Goal: Transaction & Acquisition: Book appointment/travel/reservation

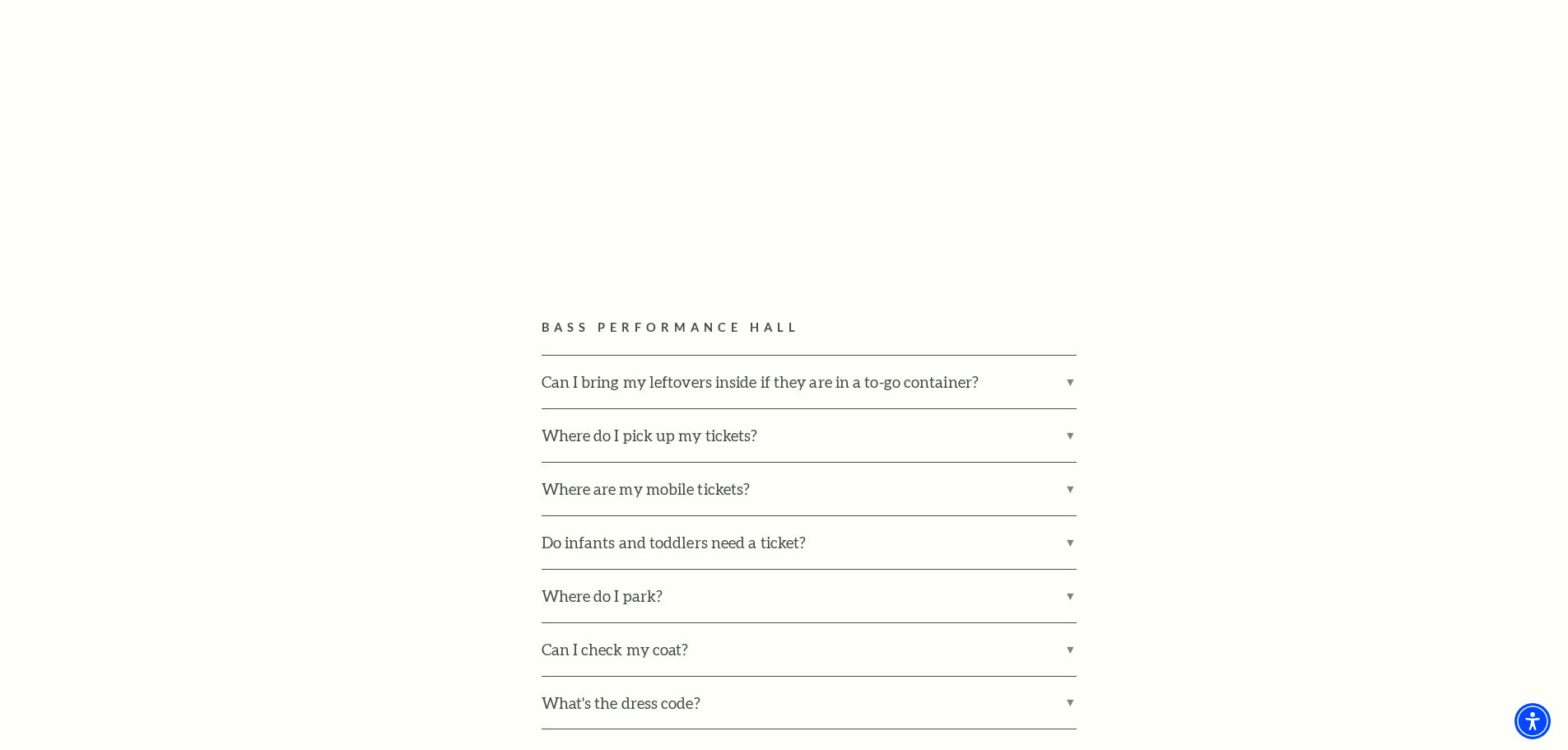
scroll to position [823, 0]
click at [1068, 384] on label "Can I bring my leftovers inside if they are in a to-go container?" at bounding box center [809, 379] width 535 height 52
click at [0, 0] on input "Can I bring my leftovers inside if they are in a to-go container?" at bounding box center [0, 0] width 0 height 0
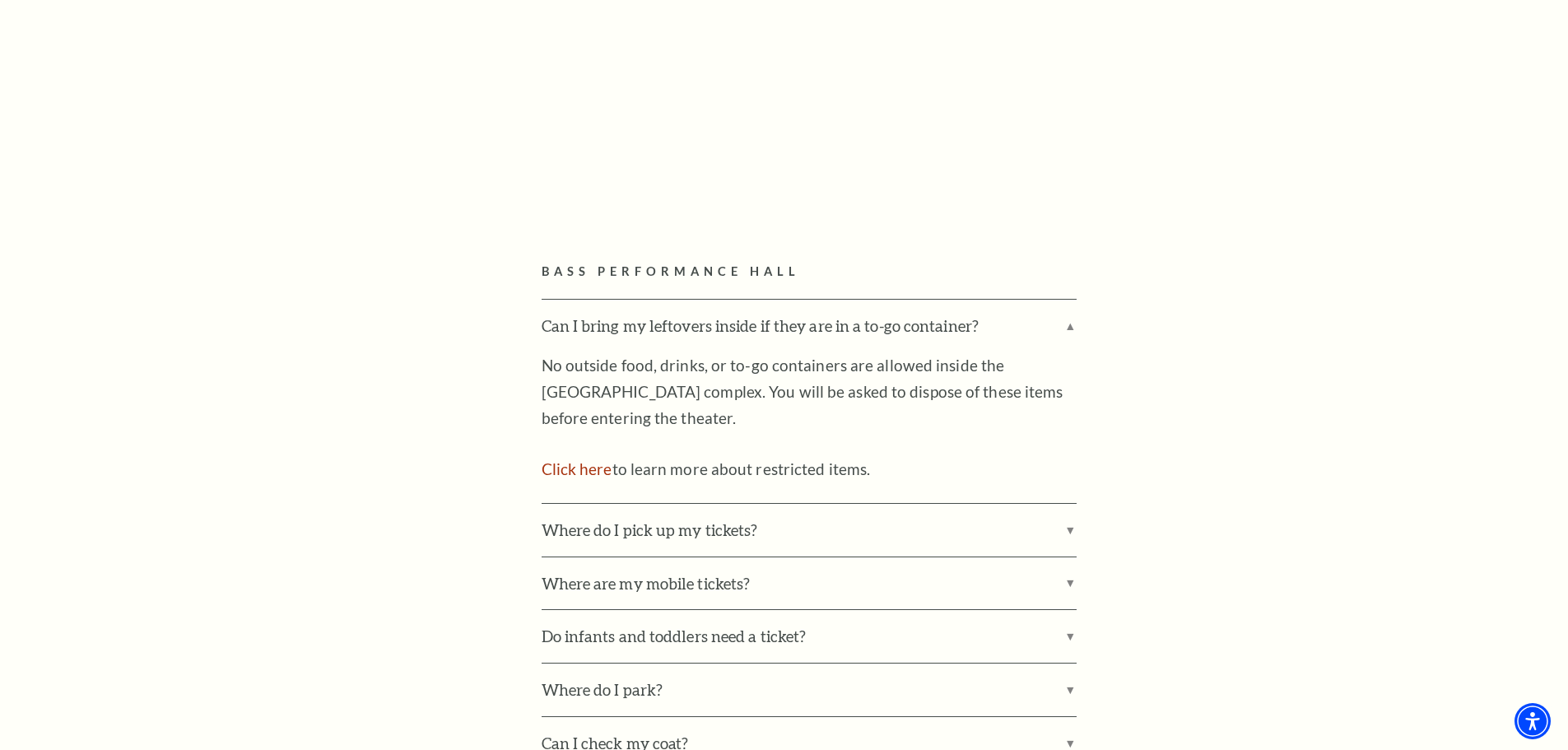
scroll to position [906, 0]
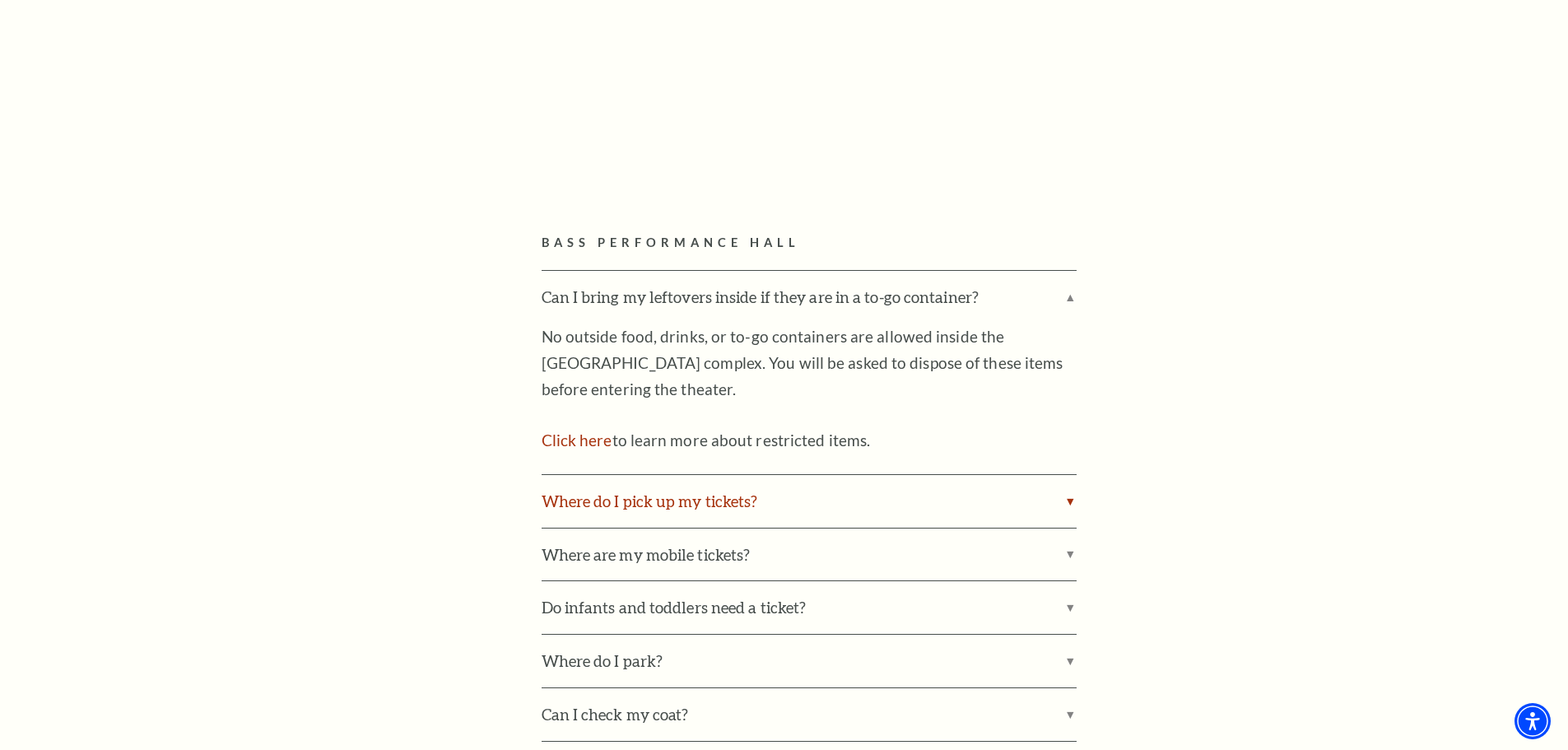
click at [1065, 492] on label "Where do I pick up my tickets?" at bounding box center [809, 501] width 535 height 52
click at [0, 0] on input "Where do I pick up my tickets?" at bounding box center [0, 0] width 0 height 0
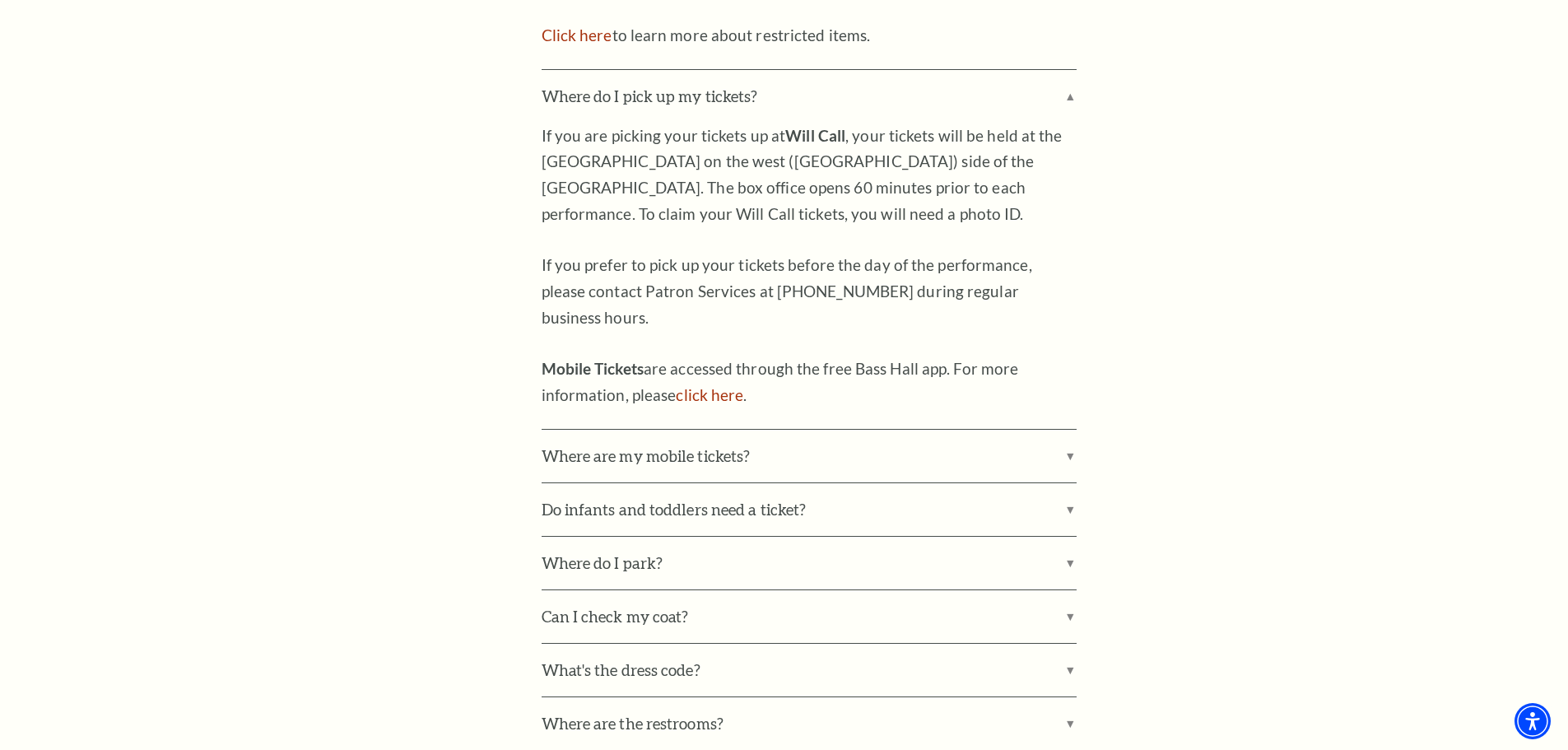
scroll to position [1318, 0]
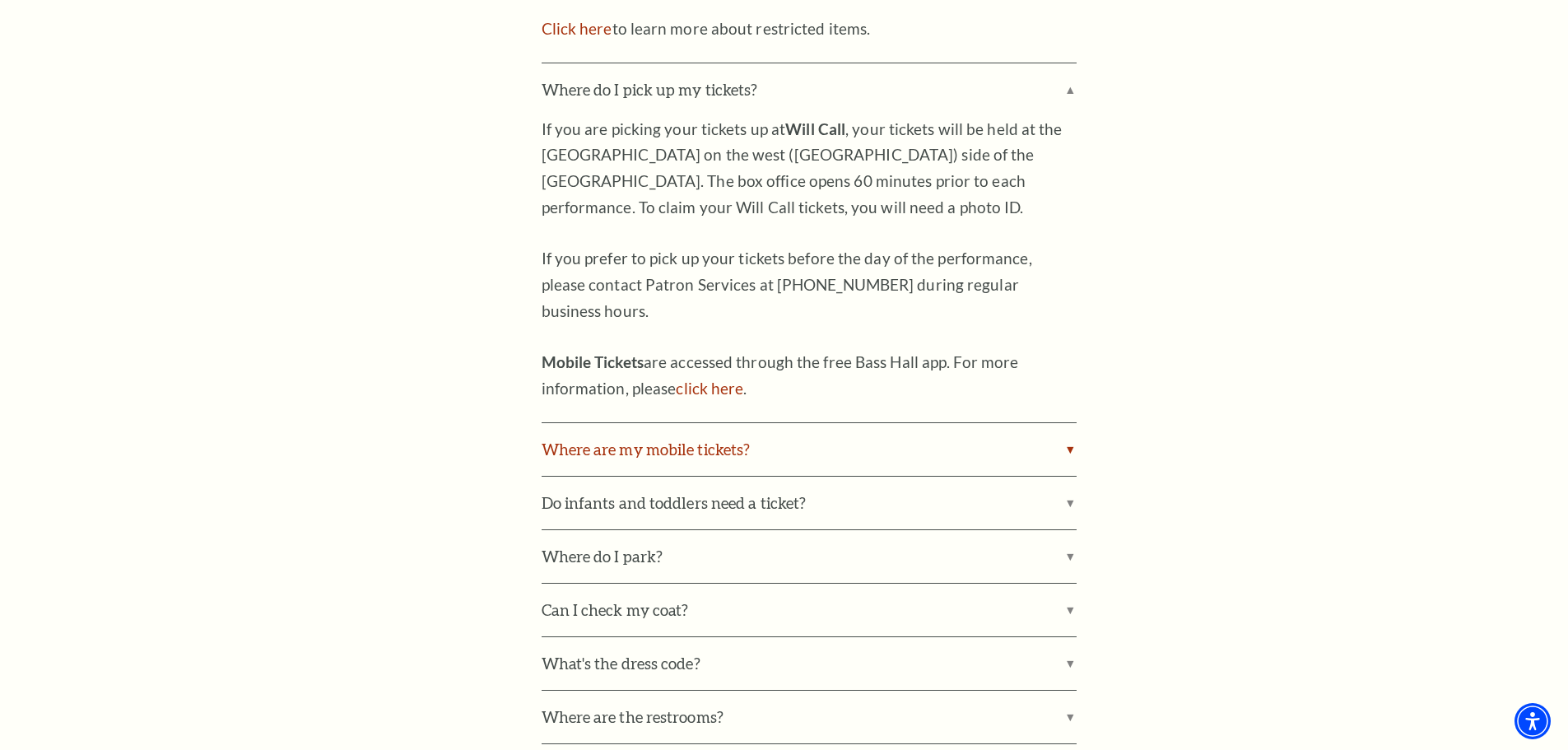
click at [1069, 424] on label "Where are my mobile tickets?" at bounding box center [809, 449] width 535 height 52
click at [0, 0] on input "Where are my mobile tickets?" at bounding box center [0, 0] width 0 height 0
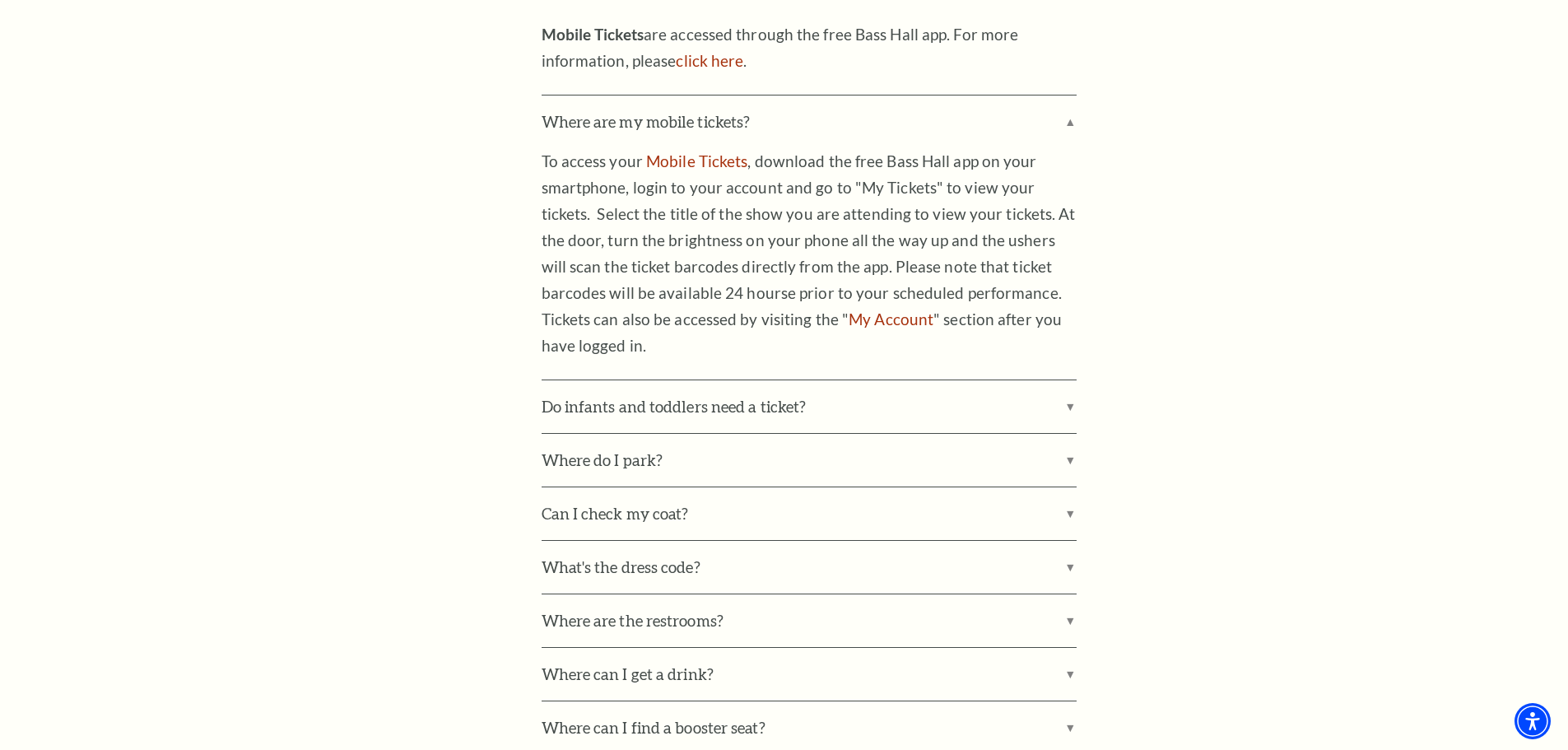
scroll to position [1647, 0]
click at [1067, 381] on label "Do infants and toddlers need a ticket?" at bounding box center [809, 404] width 535 height 52
click at [0, 0] on input "Do infants and toddlers need a ticket?" at bounding box center [0, 0] width 0 height 0
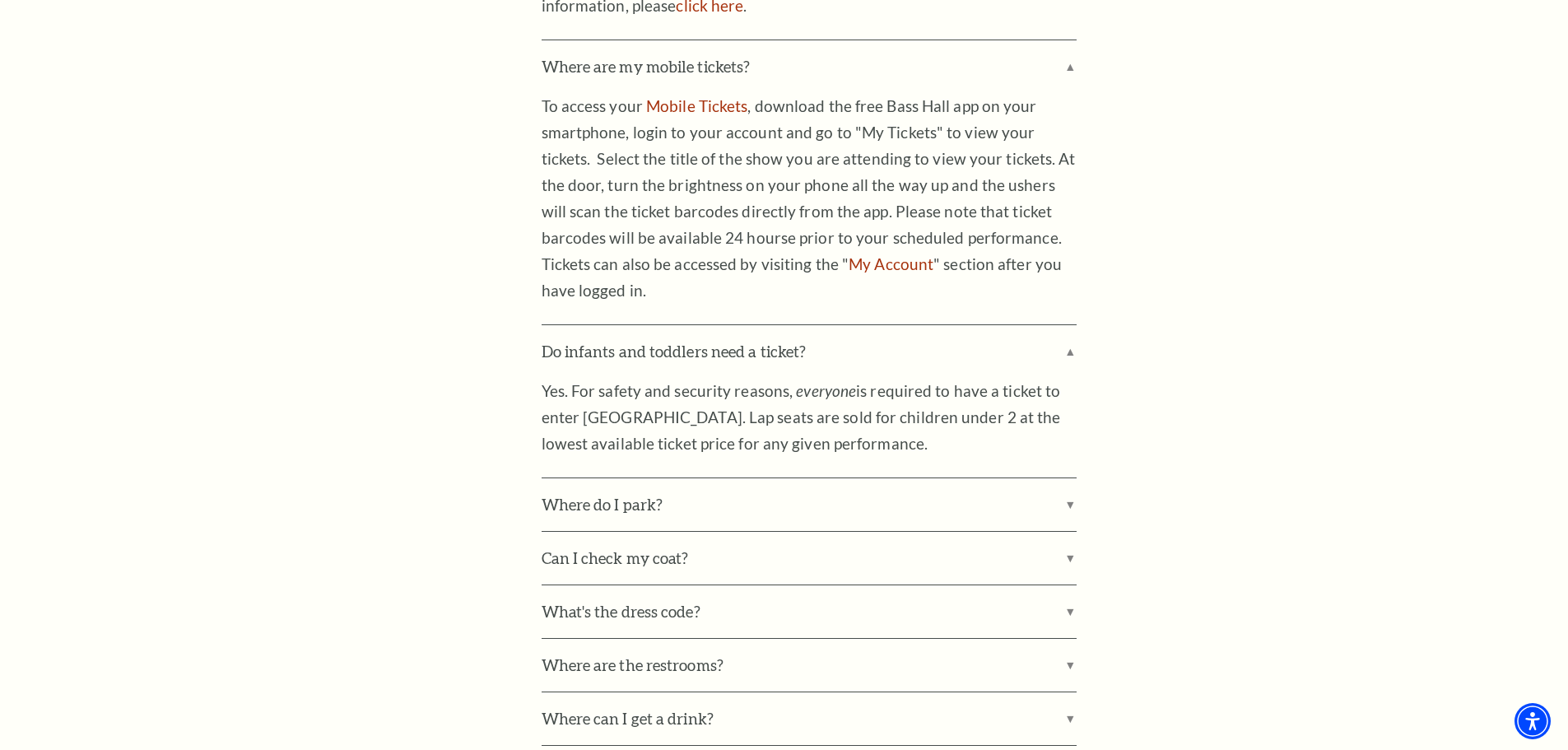
scroll to position [1729, 0]
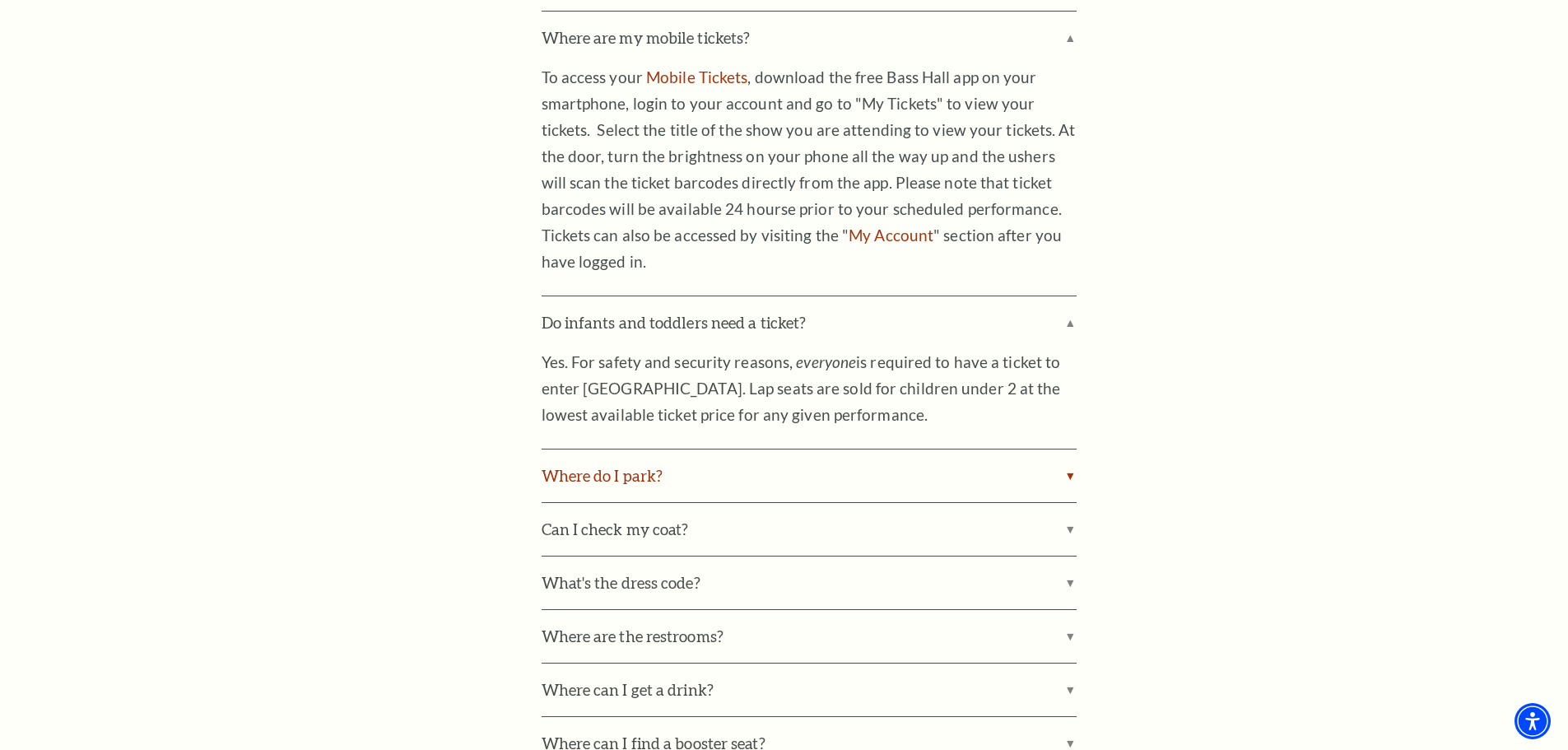
click at [1069, 449] on label "Where do I park?" at bounding box center [809, 475] width 535 height 52
click at [0, 0] on input "Where do I park?" at bounding box center [0, 0] width 0 height 0
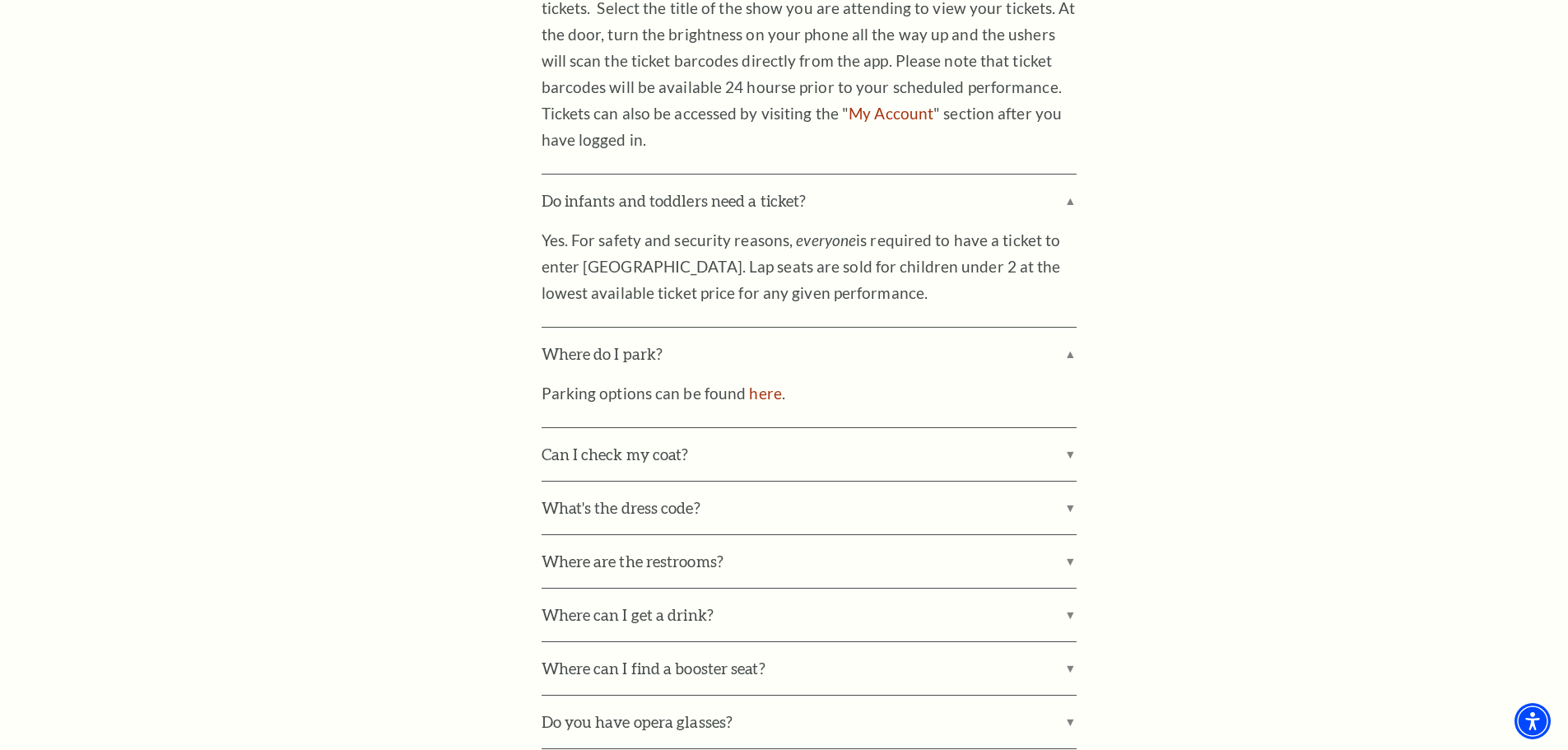
scroll to position [1894, 0]
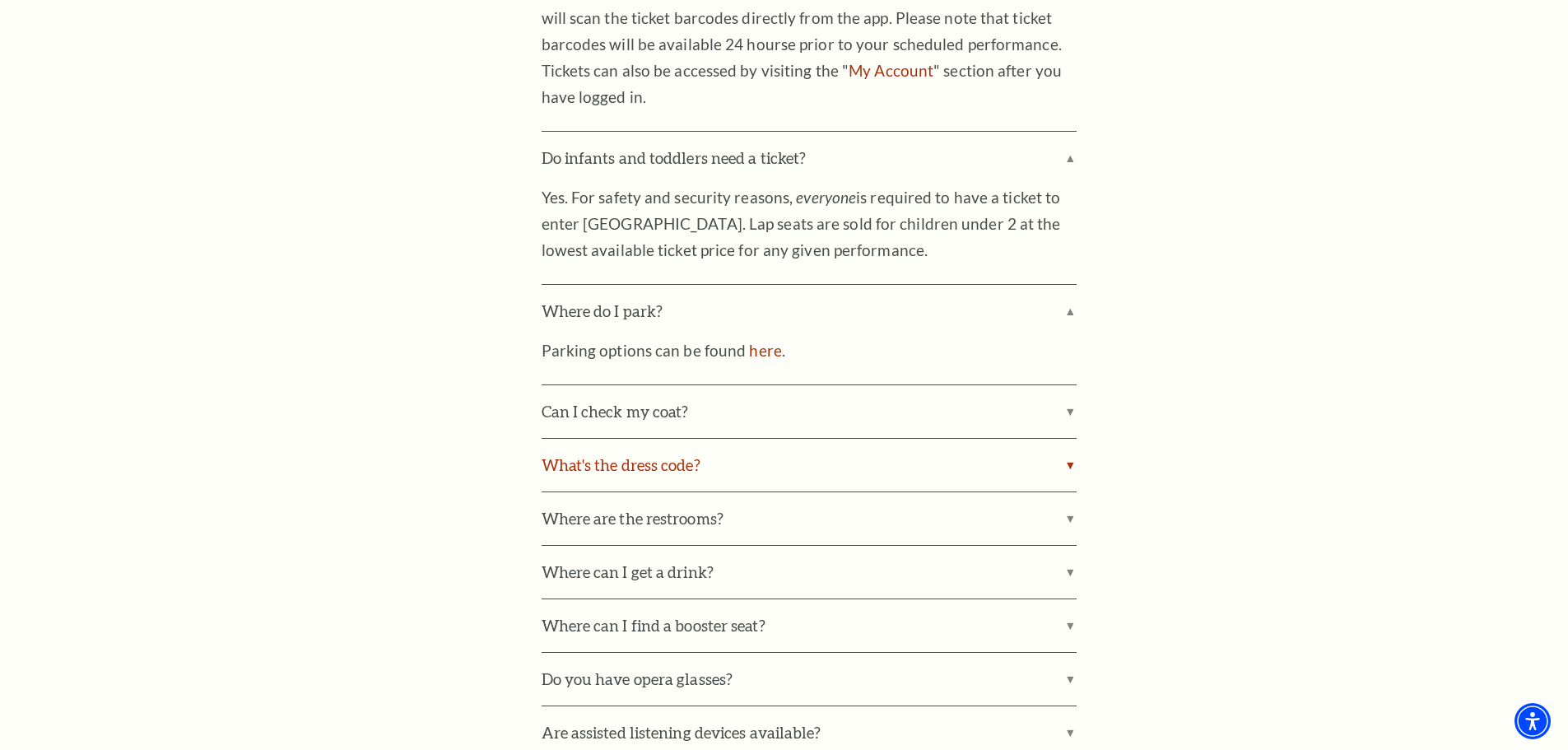
click at [1074, 439] on label "What's the dress code?" at bounding box center [809, 465] width 535 height 52
click at [0, 0] on input "What's the dress code?" at bounding box center [0, 0] width 0 height 0
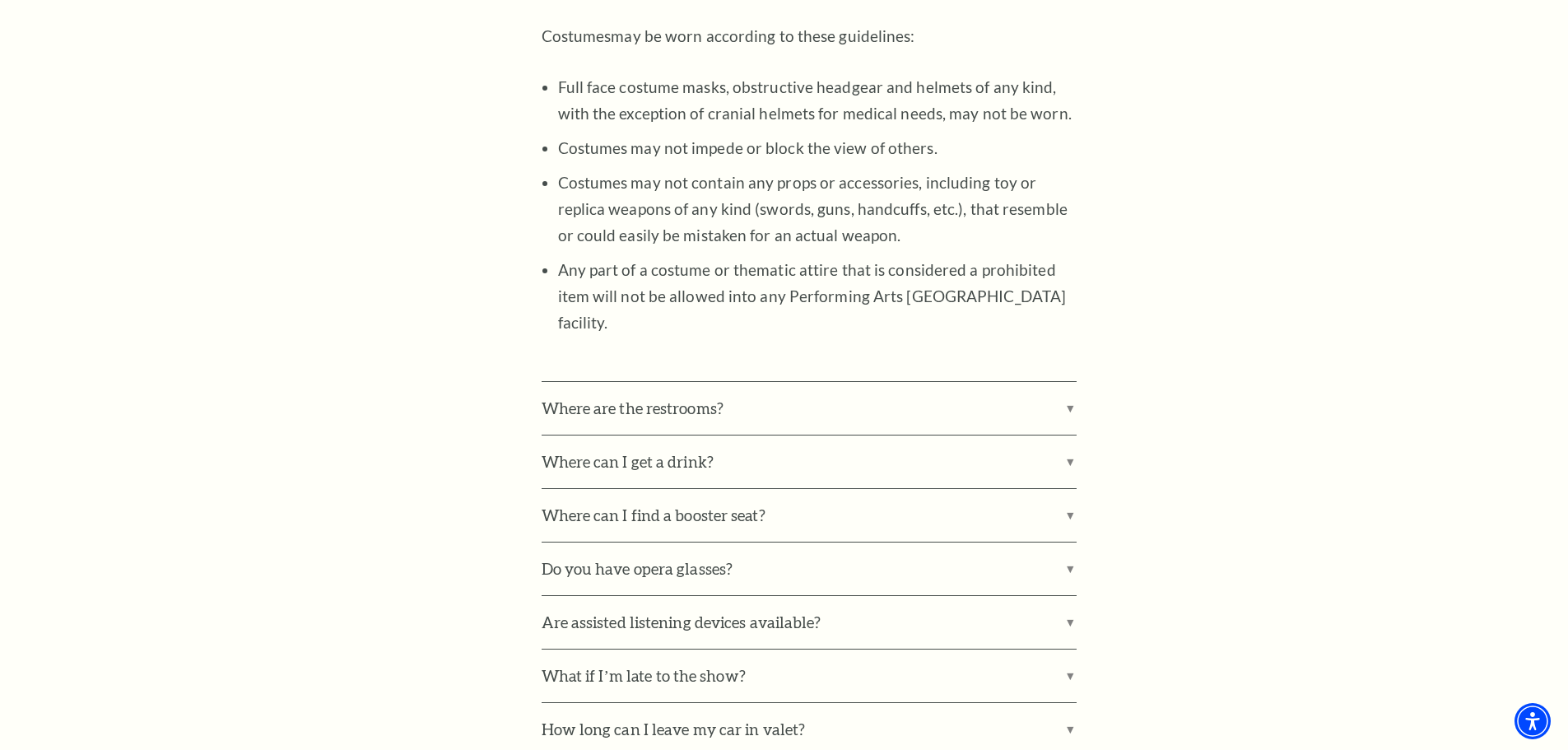
scroll to position [2635, 0]
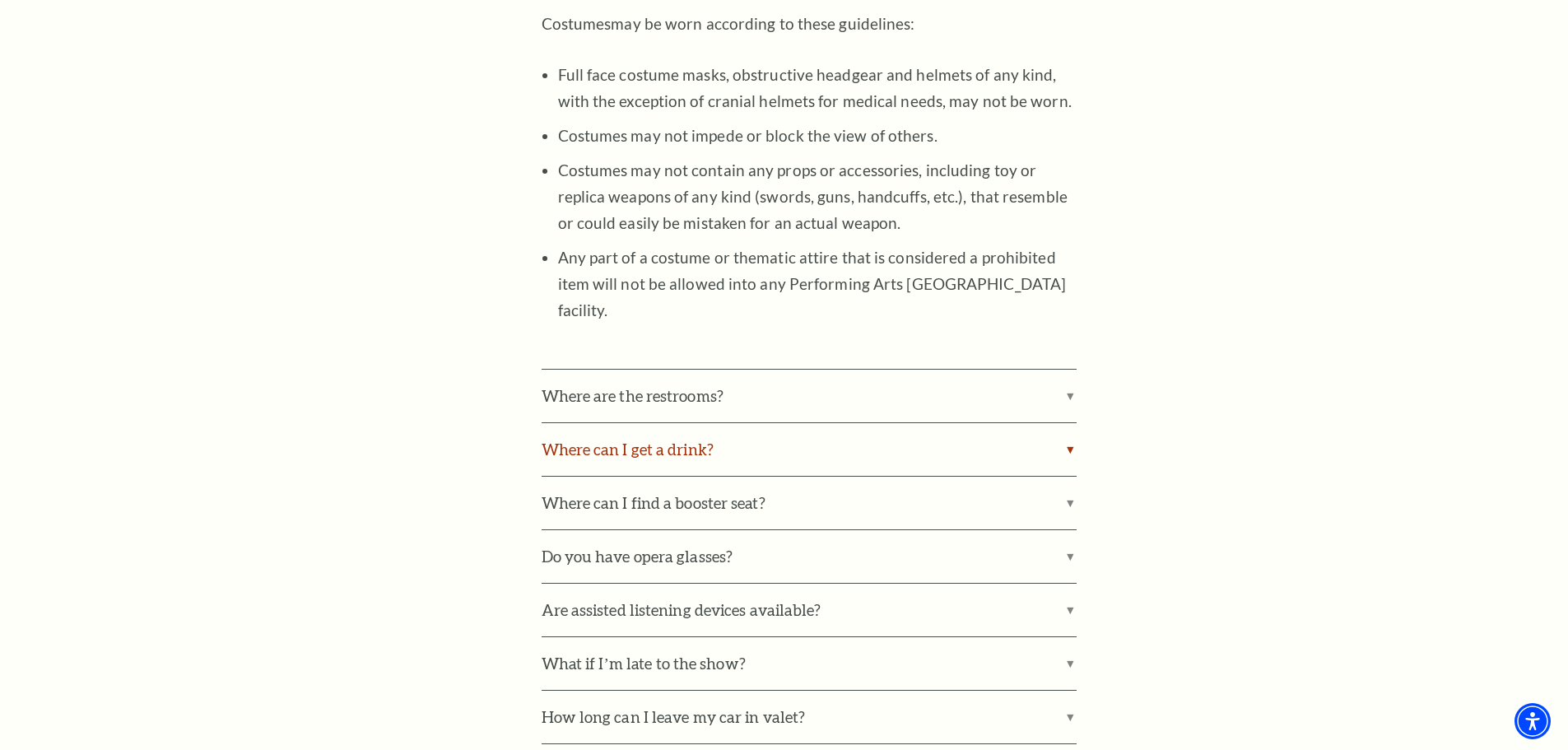
click at [1075, 424] on label "Where can I get a drink?" at bounding box center [809, 449] width 535 height 52
click at [0, 0] on input "Where can I get a drink?" at bounding box center [0, 0] width 0 height 0
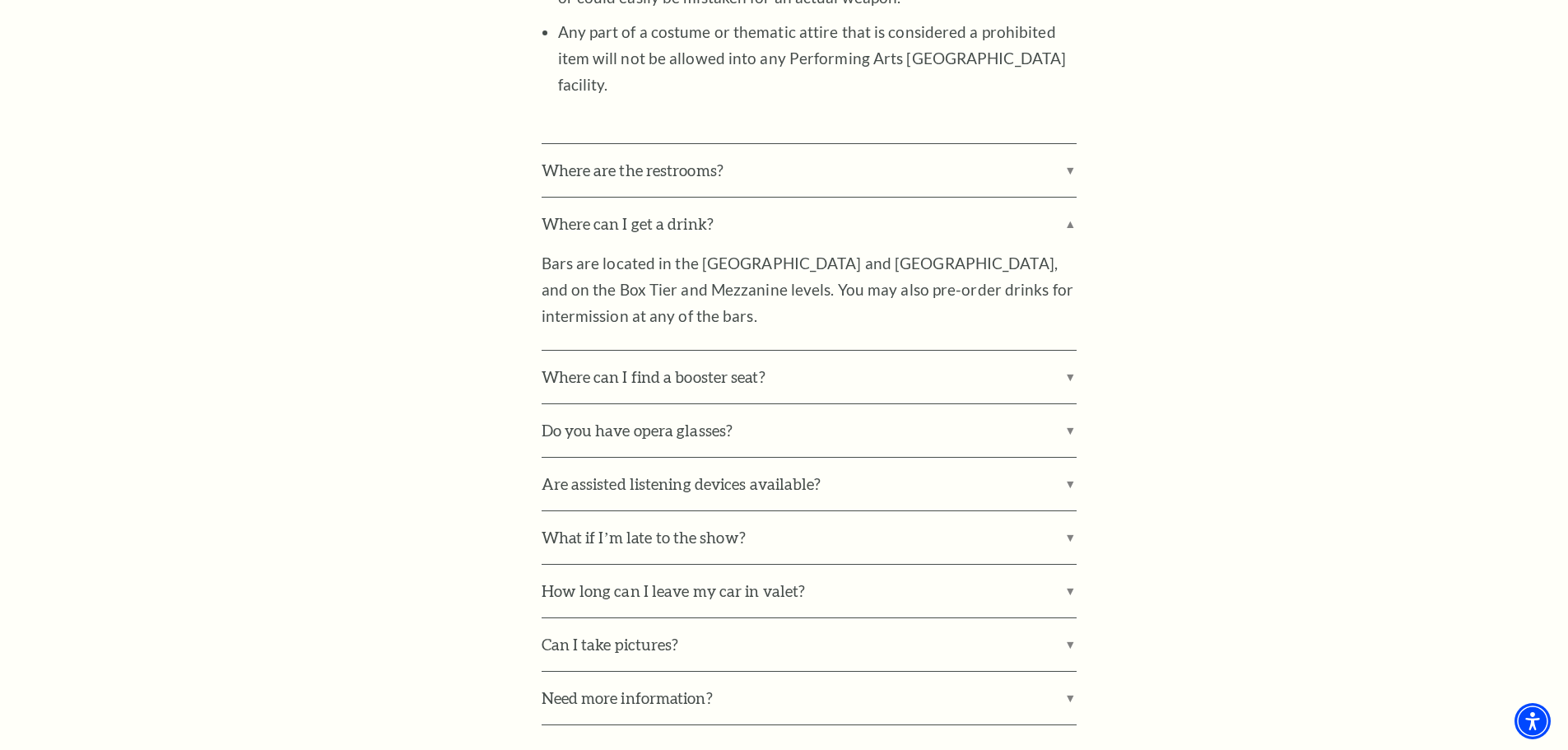
scroll to position [2882, 0]
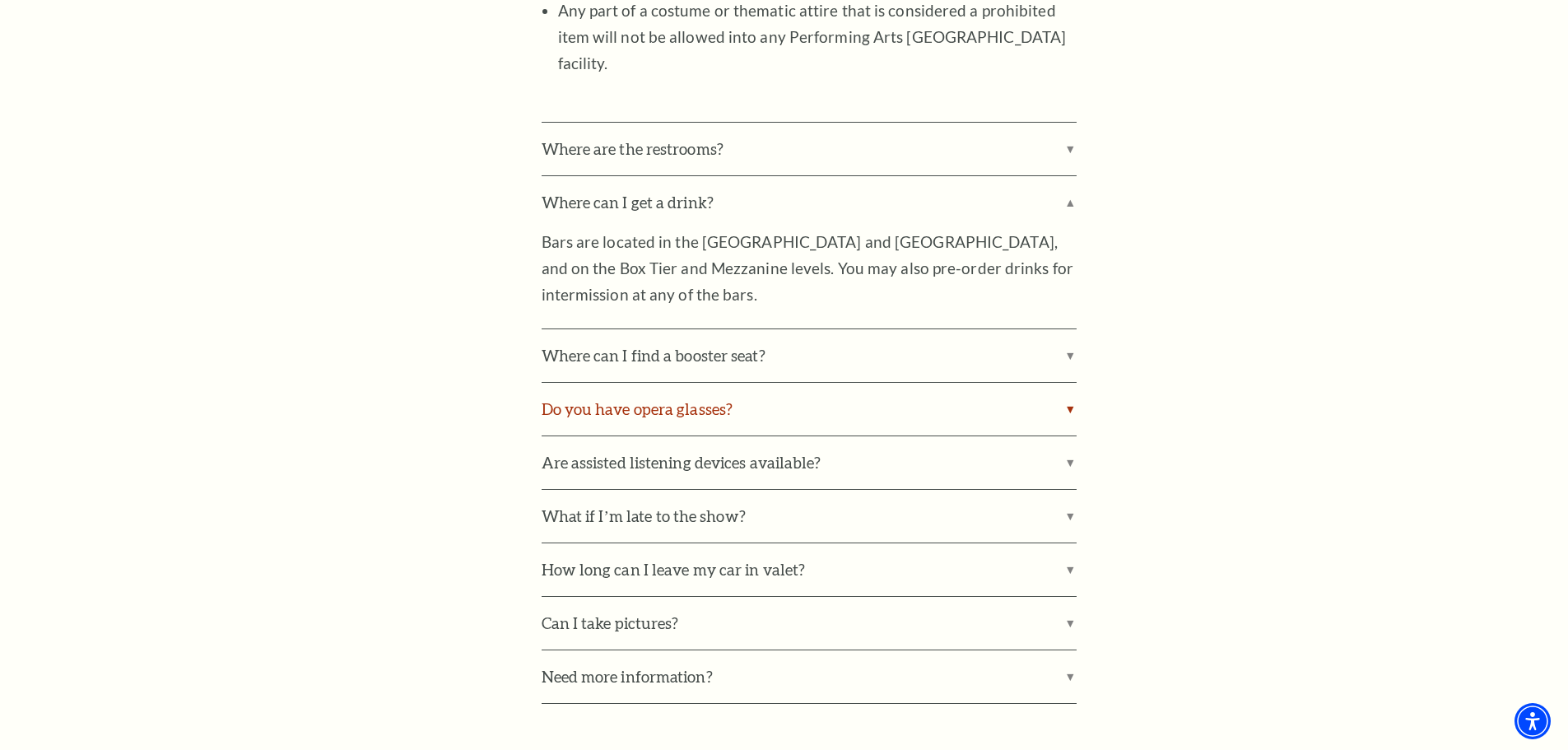
click at [1064, 383] on label "Do you have opera glasses?" at bounding box center [809, 409] width 535 height 52
click at [0, 0] on input "Do you have opera glasses?" at bounding box center [0, 0] width 0 height 0
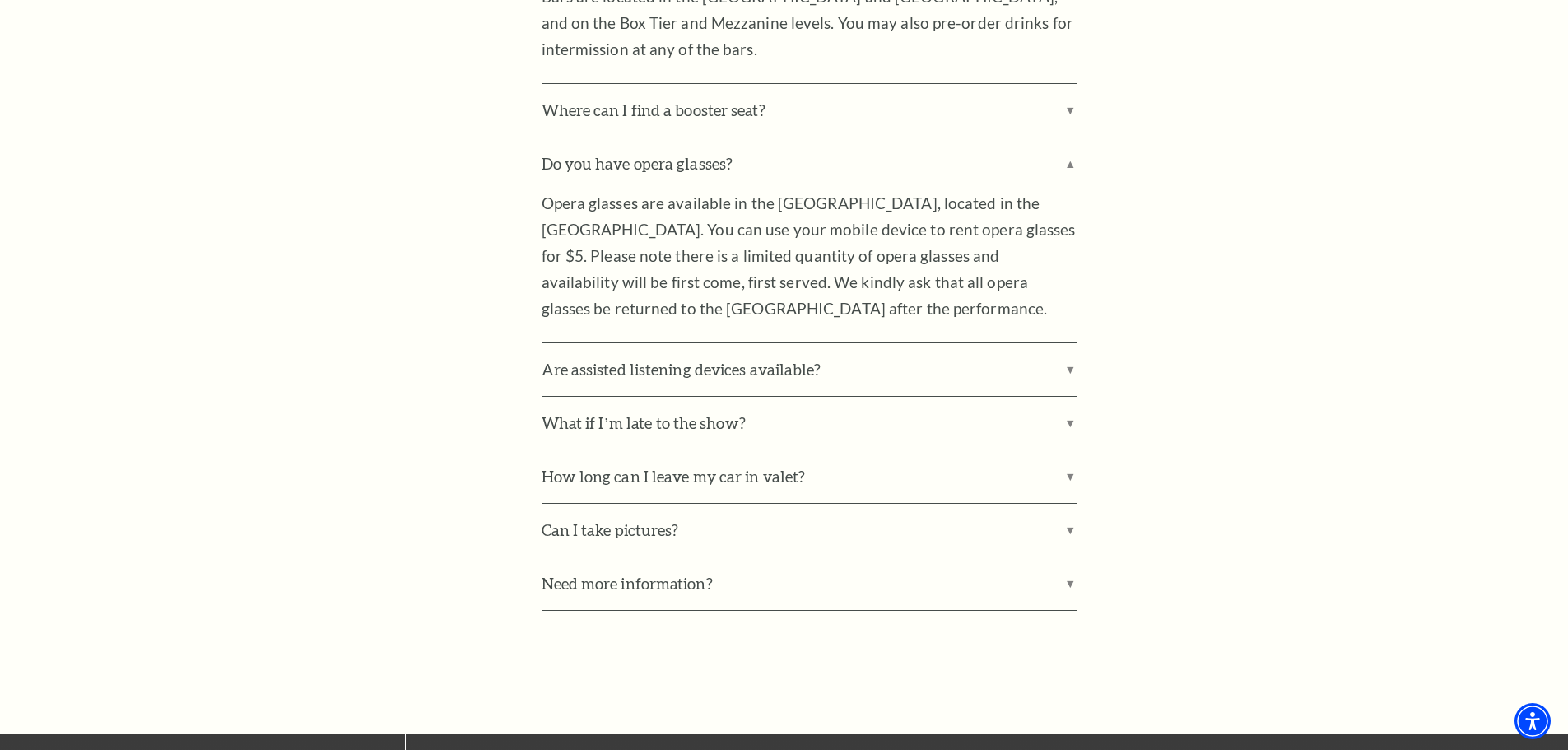
scroll to position [3129, 0]
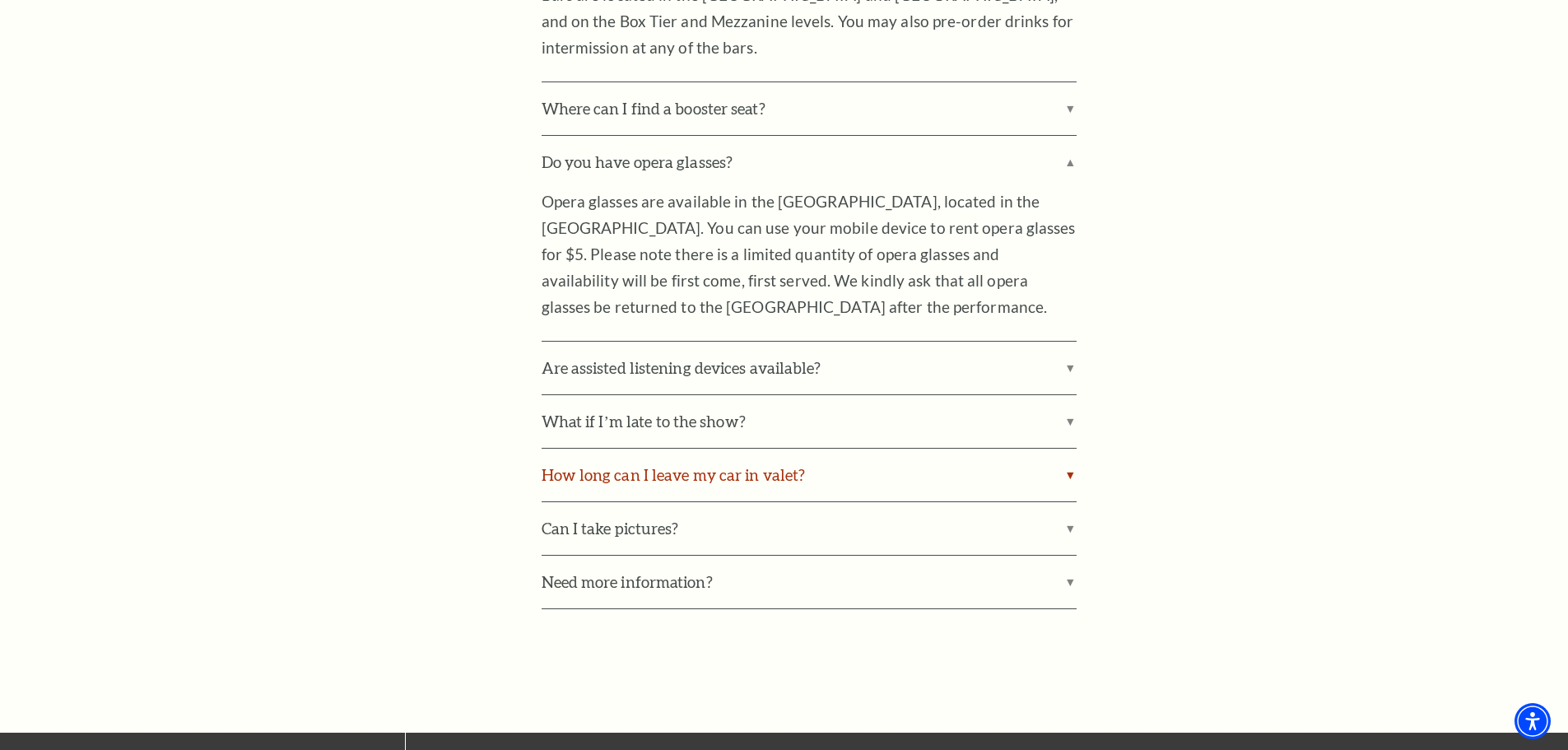
click at [1069, 448] on label "How long can I leave my car in valet?" at bounding box center [809, 474] width 535 height 52
click at [0, 0] on input "How long can I leave my car in valet?" at bounding box center [0, 0] width 0 height 0
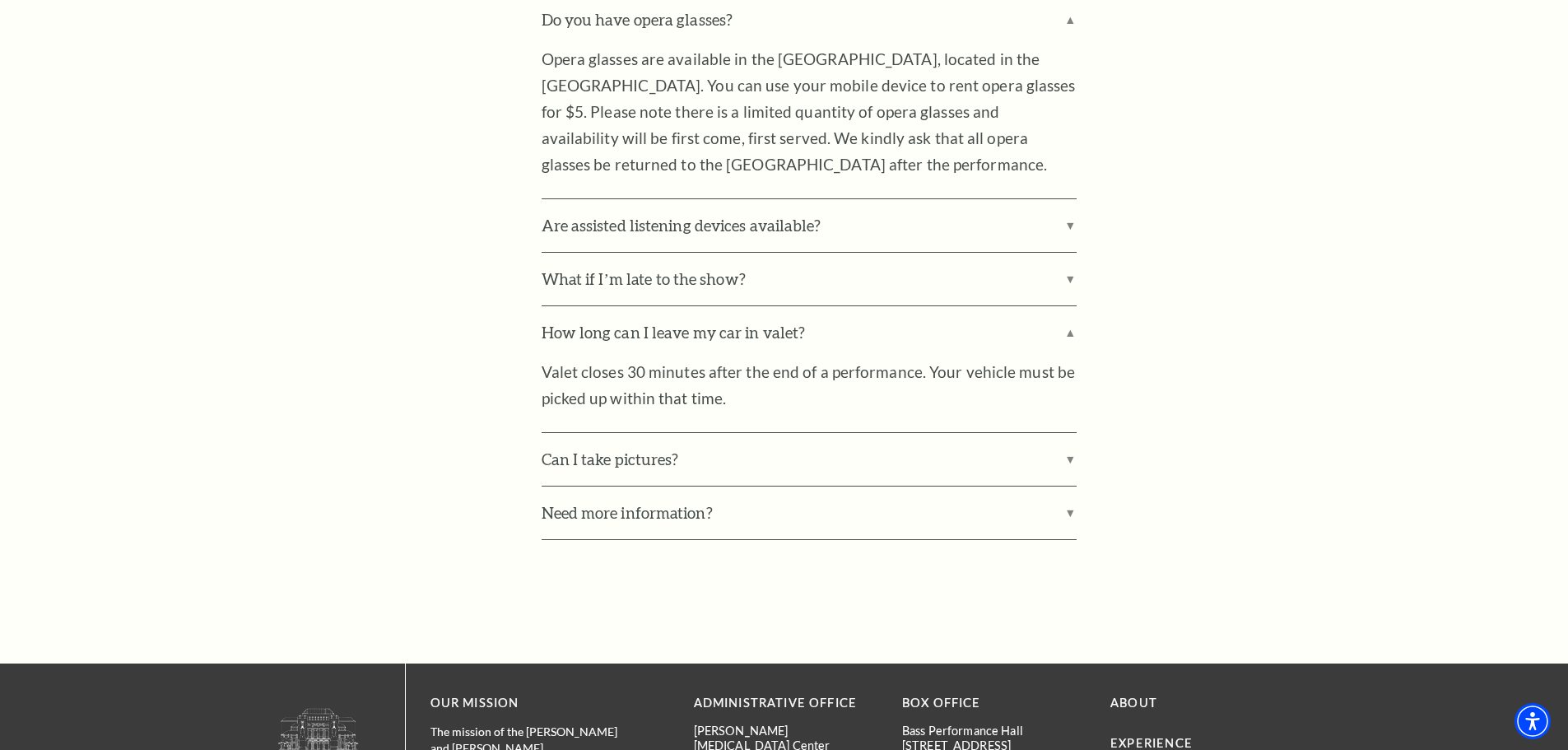
scroll to position [3293, 0]
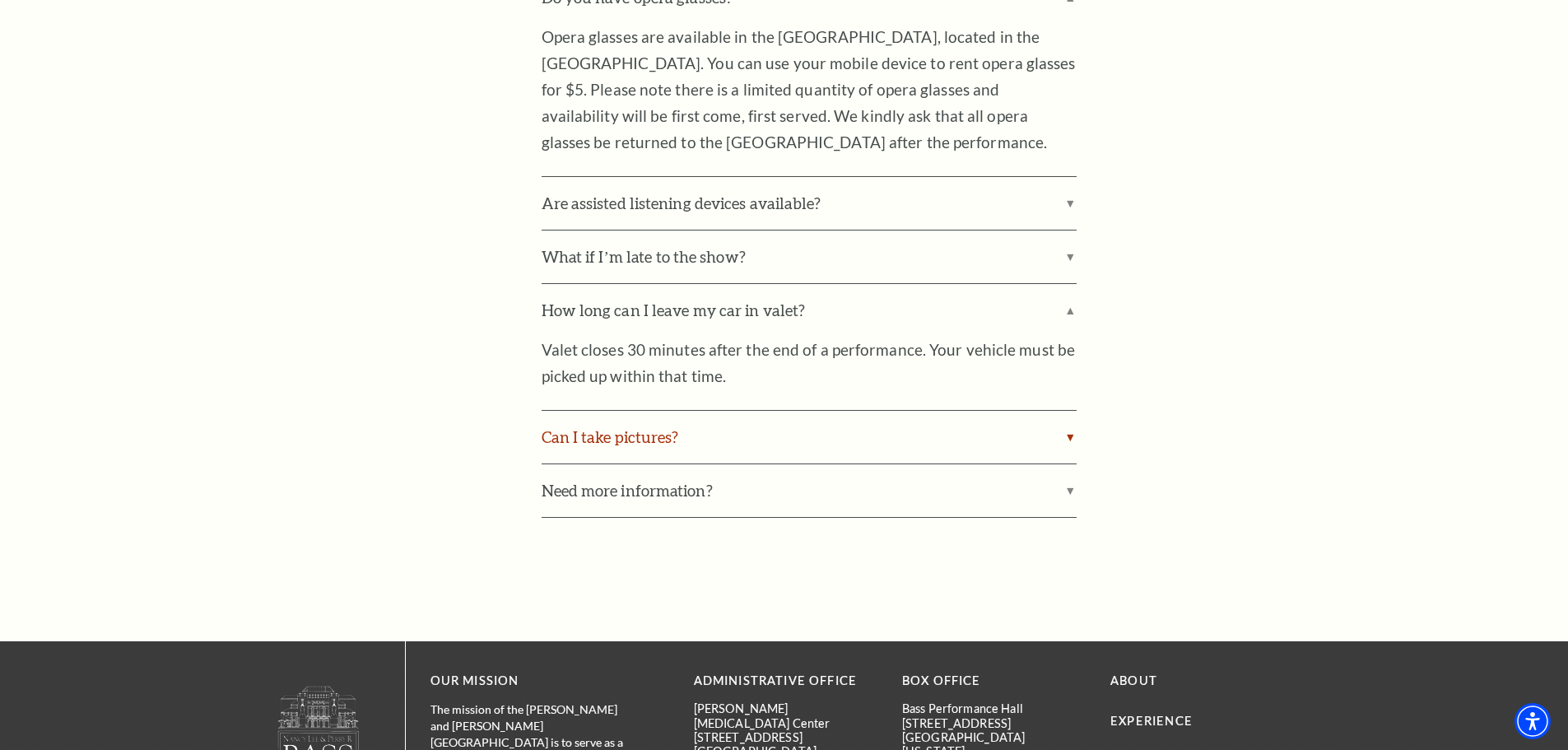
click at [1058, 411] on label "Can I take pictures?" at bounding box center [809, 436] width 535 height 52
click at [0, 0] on input "Can I take pictures?" at bounding box center [0, 0] width 0 height 0
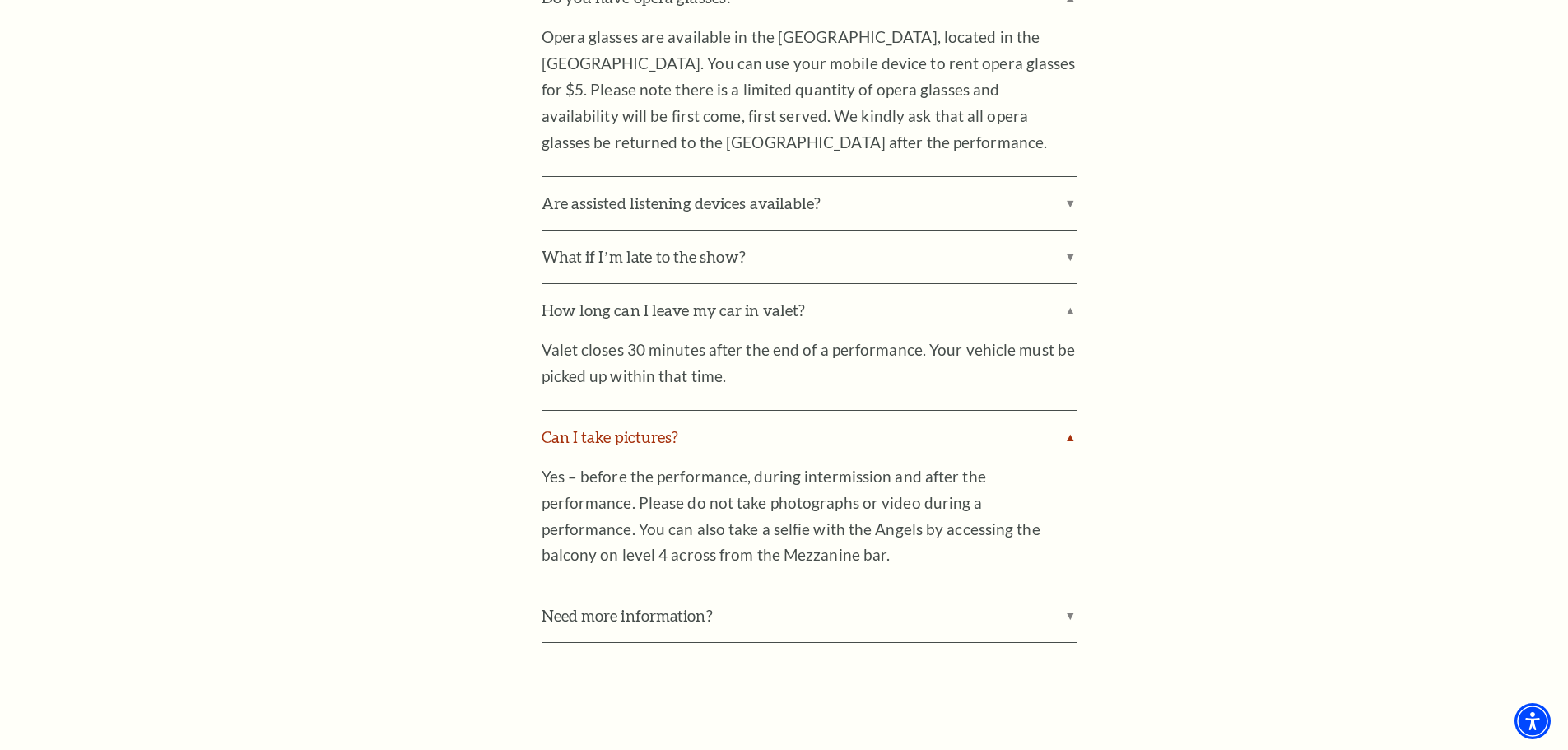
click at [1058, 411] on label "Can I take pictures?" at bounding box center [809, 436] width 535 height 52
click at [0, 0] on input "Can I take pictures?" at bounding box center [0, 0] width 0 height 0
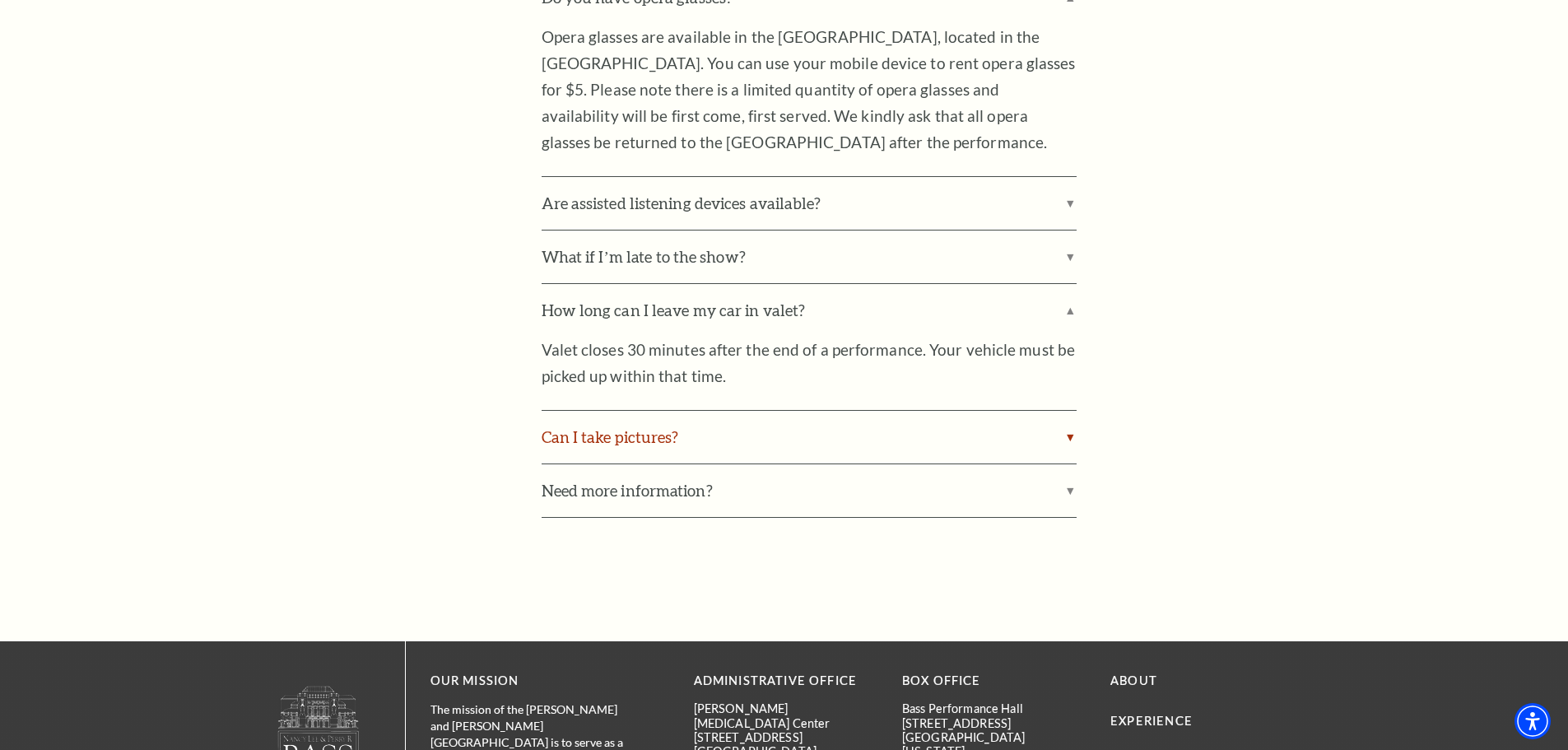
click at [1070, 411] on label "Can I take pictures?" at bounding box center [809, 436] width 535 height 52
click at [0, 0] on input "Can I take pictures?" at bounding box center [0, 0] width 0 height 0
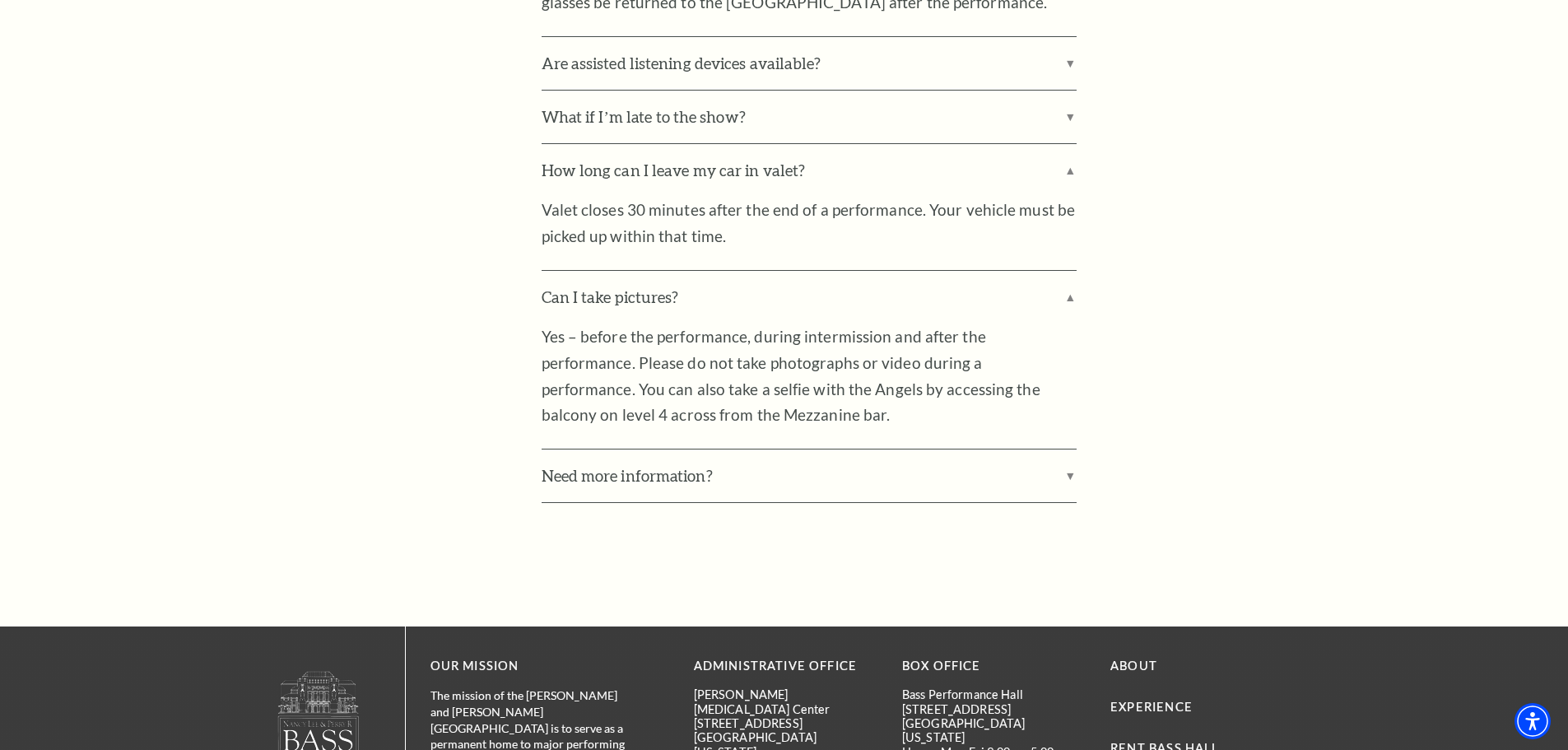
scroll to position [3458, 0]
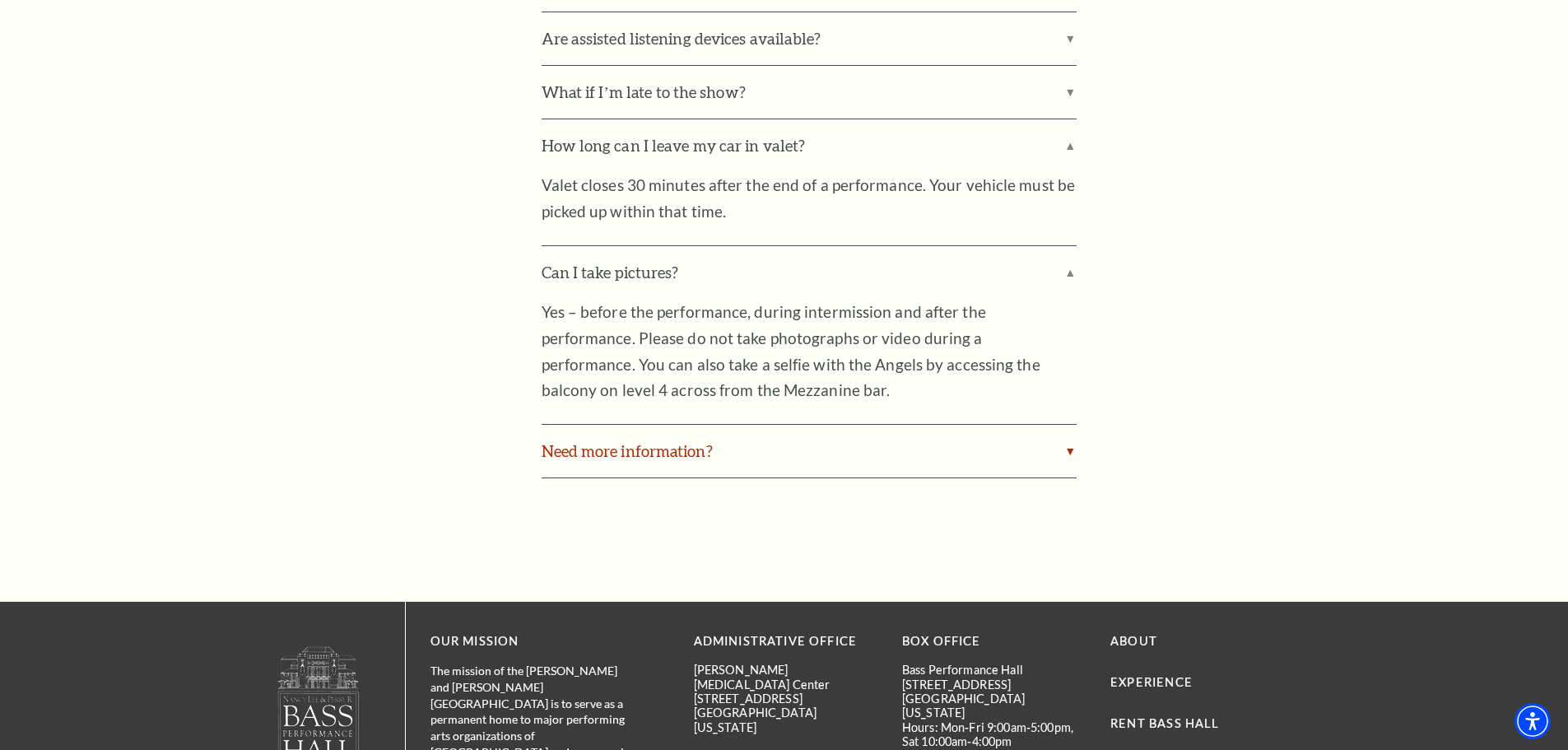
click at [1047, 425] on label "Need more information?" at bounding box center [809, 450] width 535 height 52
click at [0, 0] on input "Need more information?" at bounding box center [0, 0] width 0 height 0
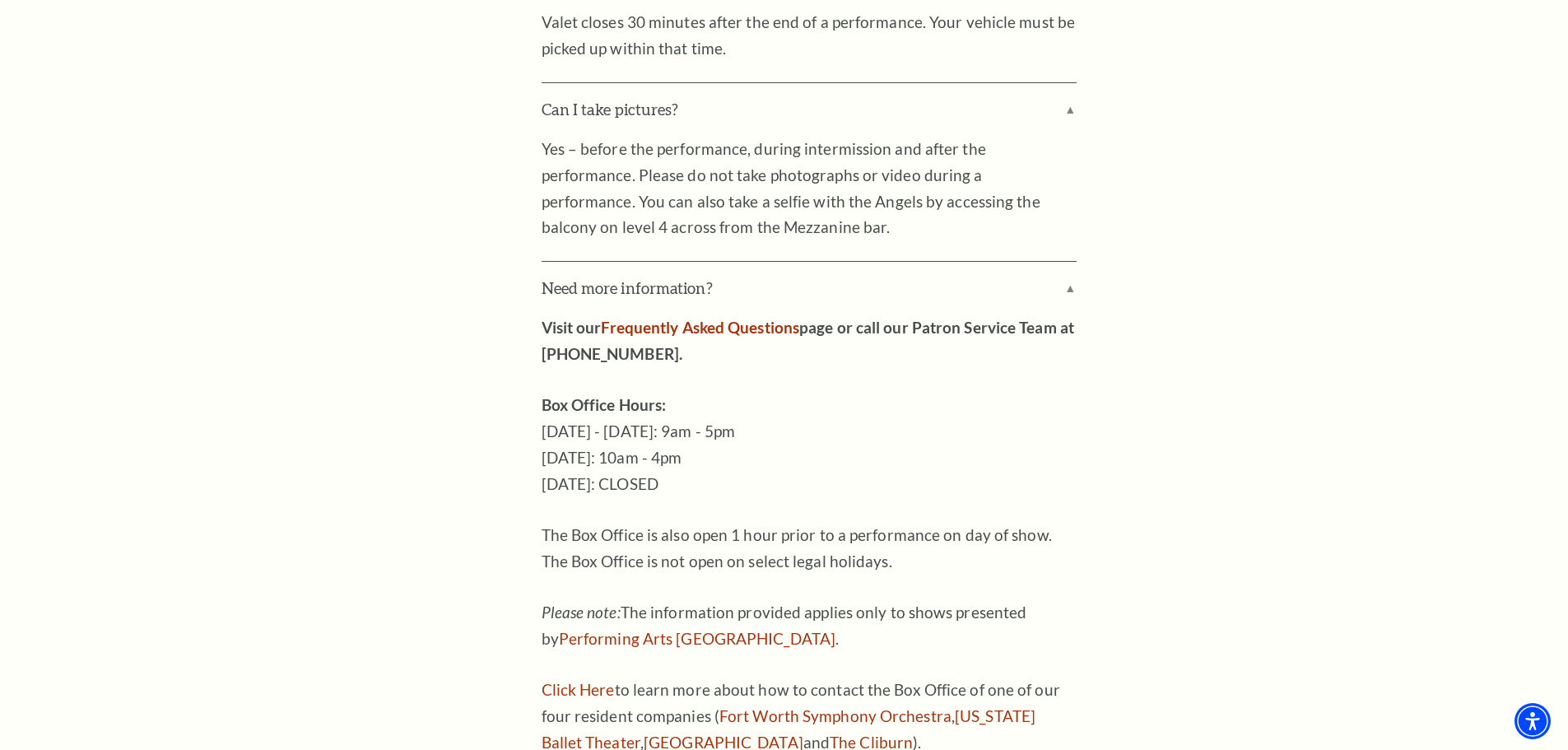
scroll to position [3623, 0]
click at [869, 705] on link "Fort Worth Symphony Orchestra" at bounding box center [835, 714] width 232 height 19
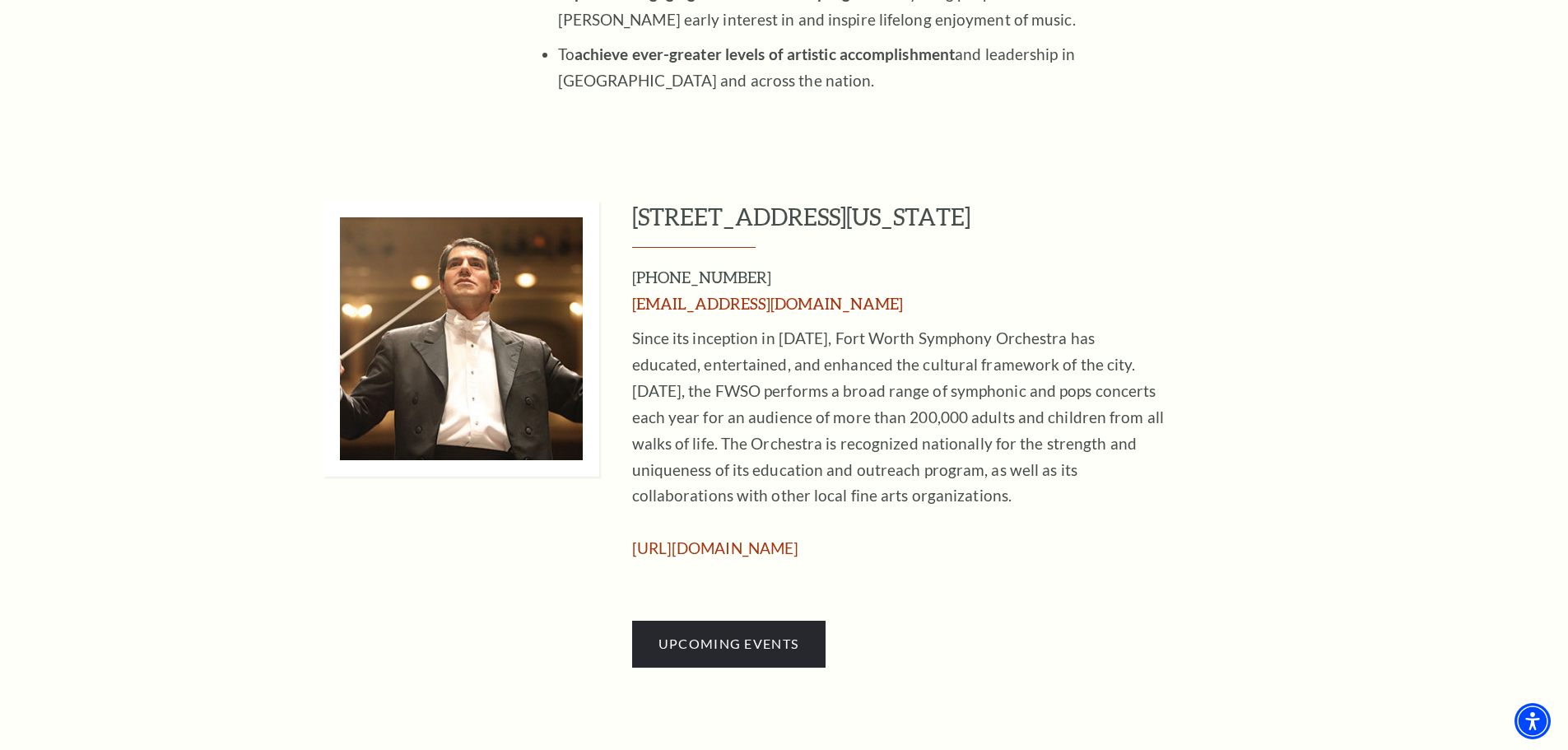
scroll to position [823, 0]
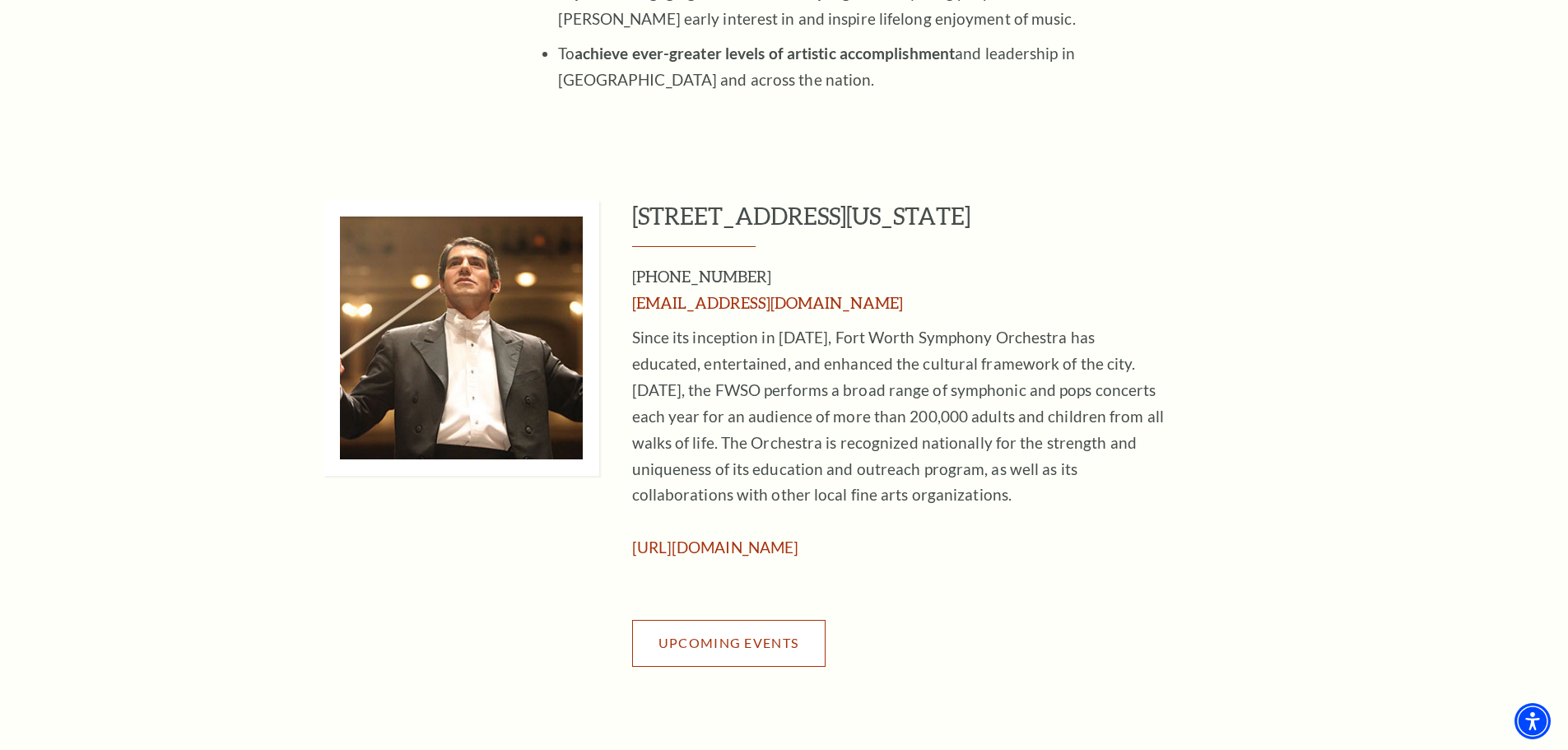
click at [778, 626] on link "Upcoming Events" at bounding box center [729, 643] width 193 height 46
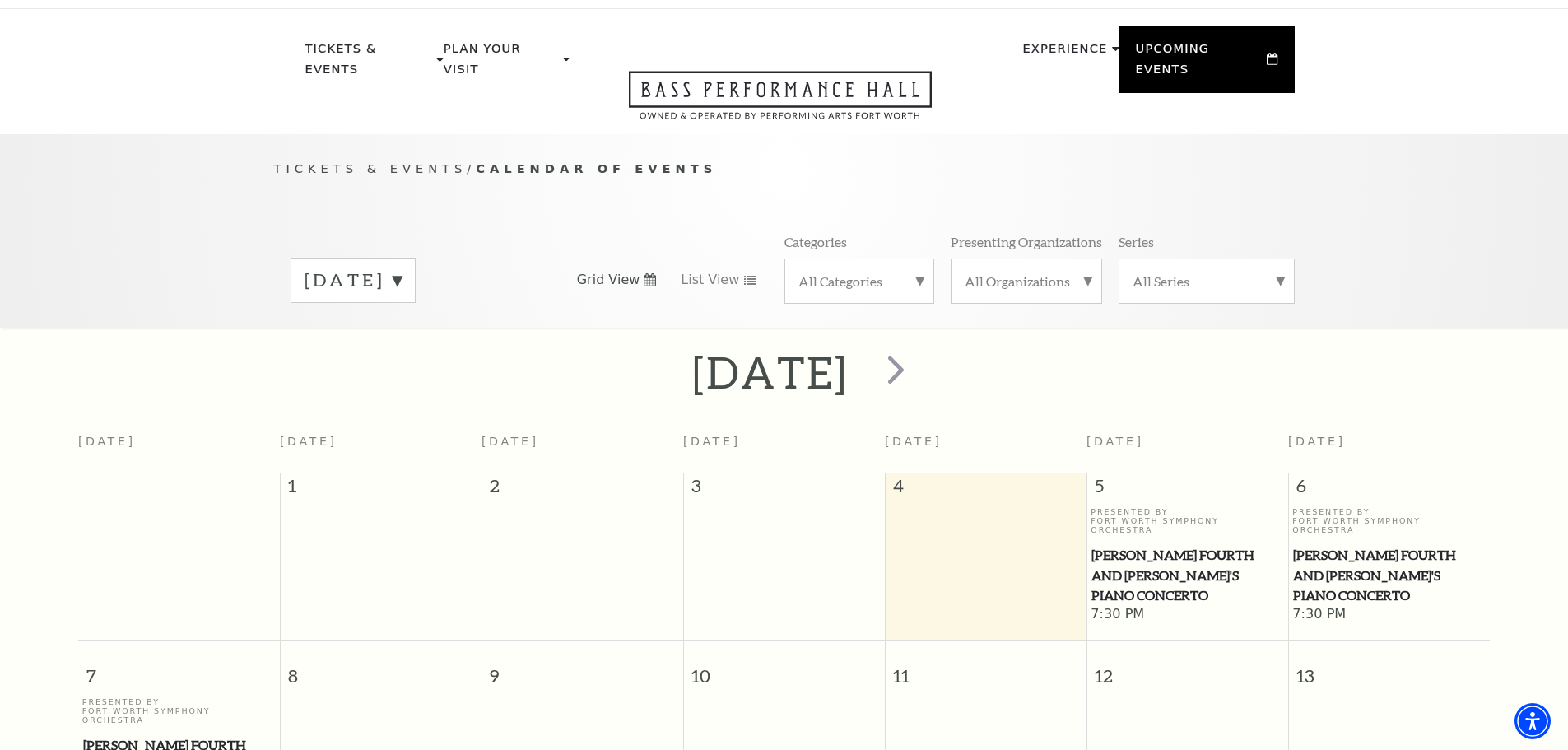
scroll to position [30, 0]
click at [919, 351] on span "next" at bounding box center [895, 370] width 47 height 47
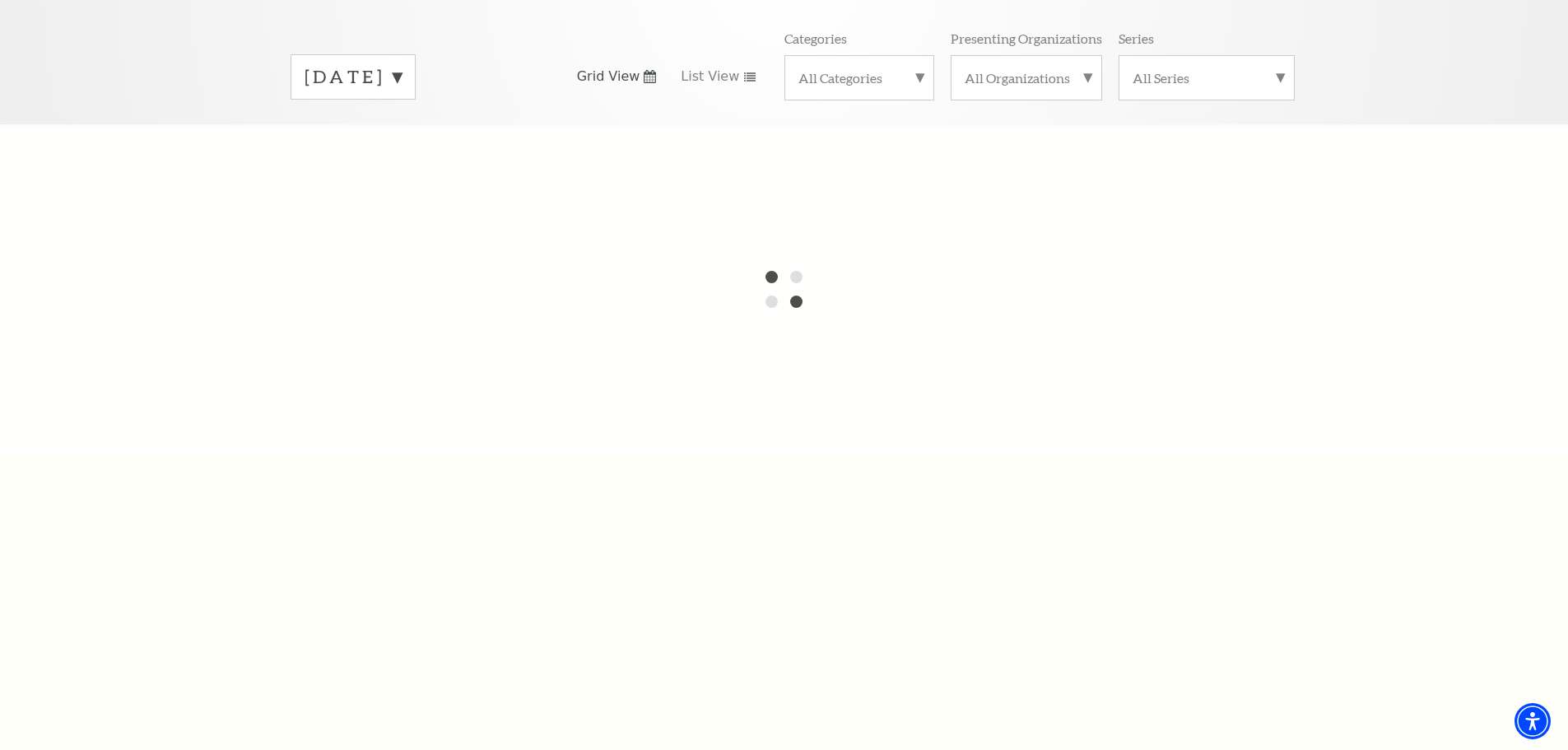
scroll to position [195, 0]
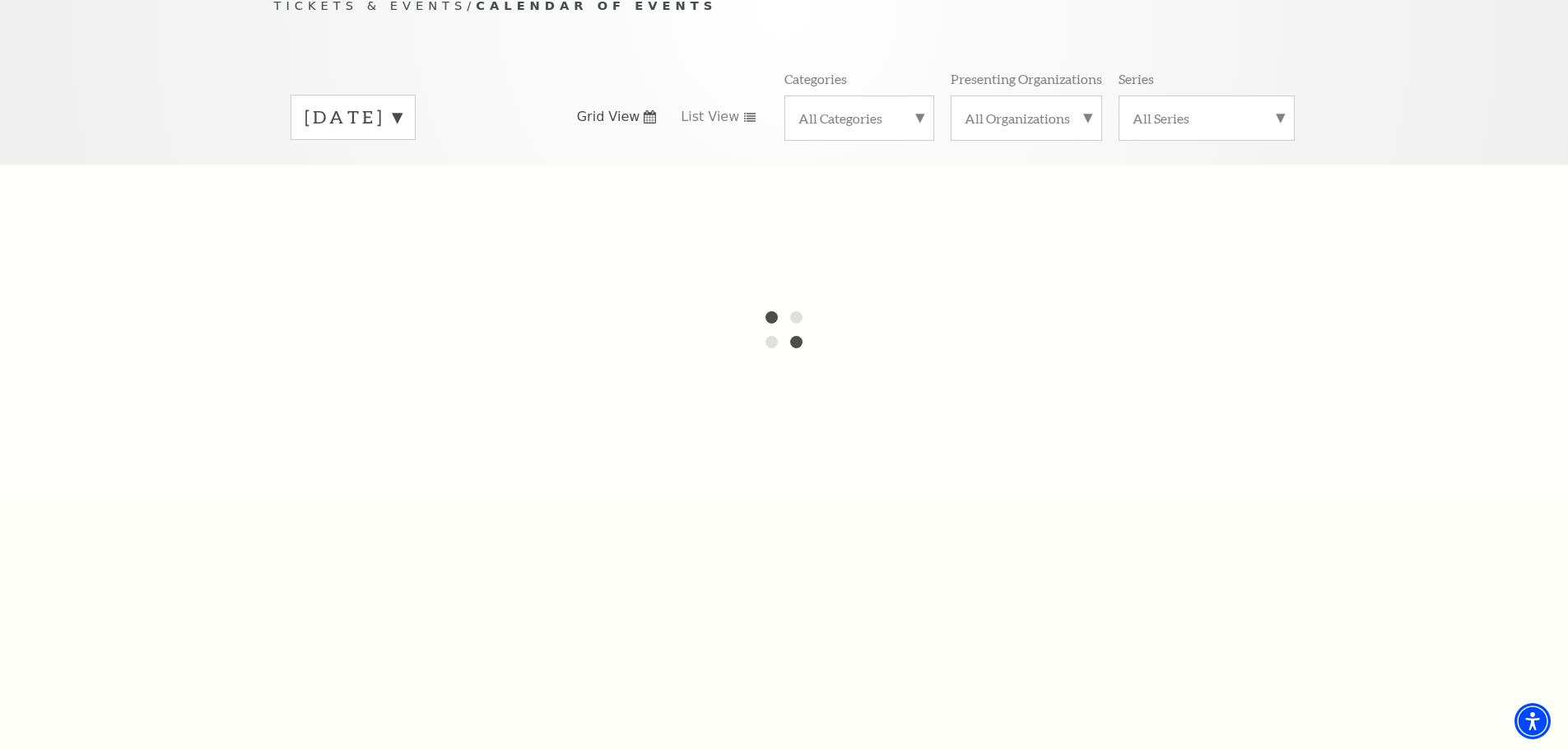
click at [401, 105] on label "[DATE]" at bounding box center [353, 117] width 97 height 26
click at [401, 134] on label "[DATE]" at bounding box center [353, 151] width 97 height 36
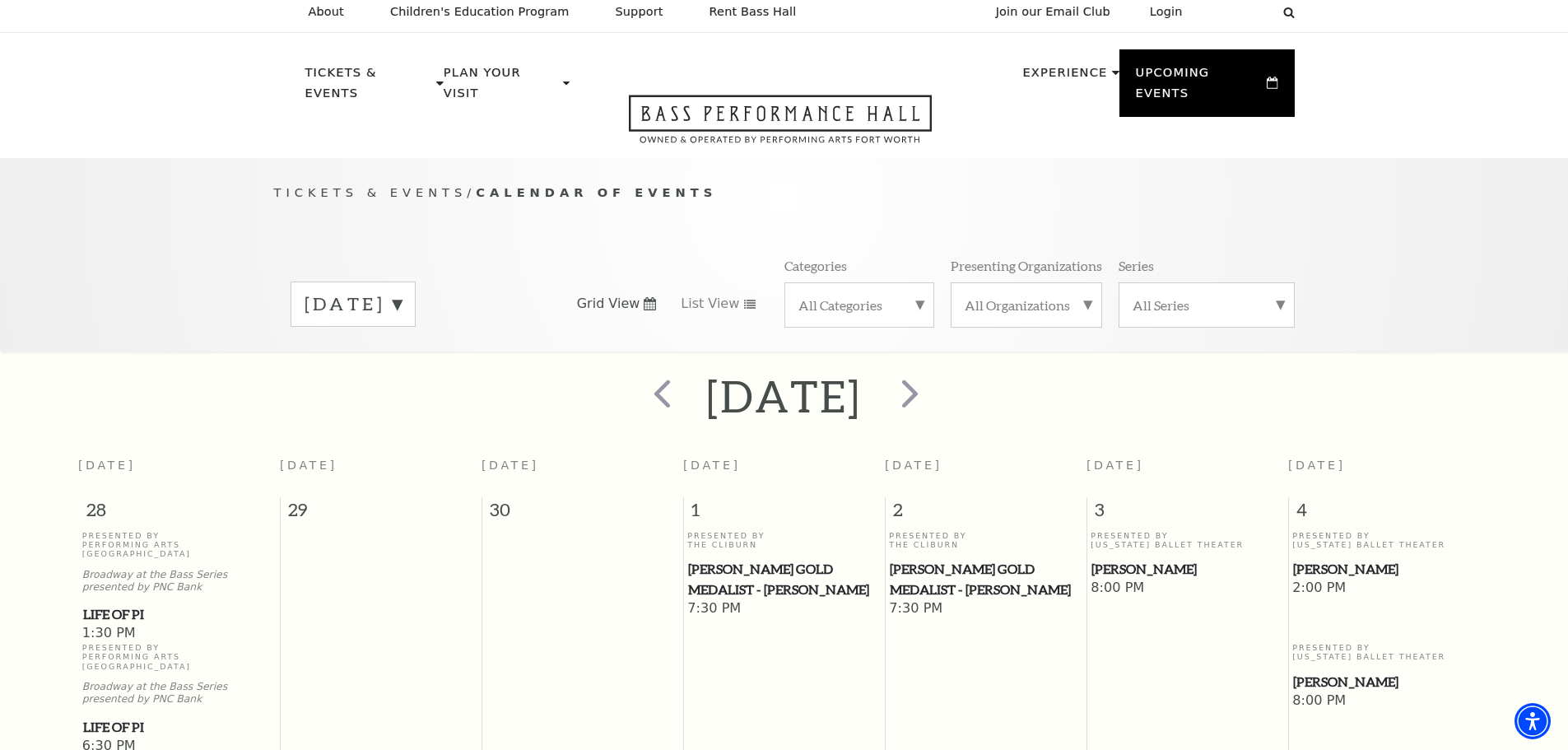
scroll to position [0, 0]
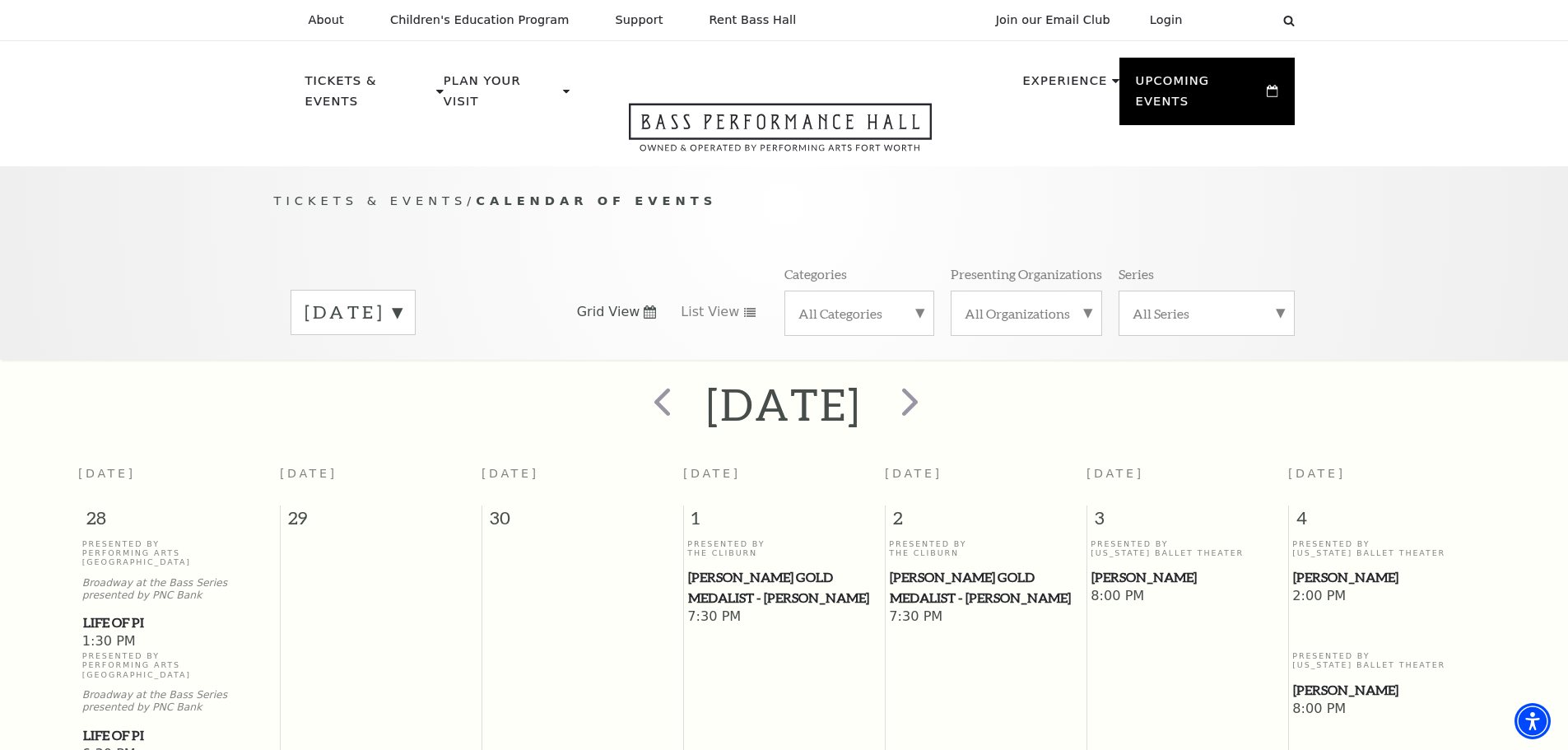
click at [416, 290] on div "[DATE]" at bounding box center [353, 312] width 126 height 45
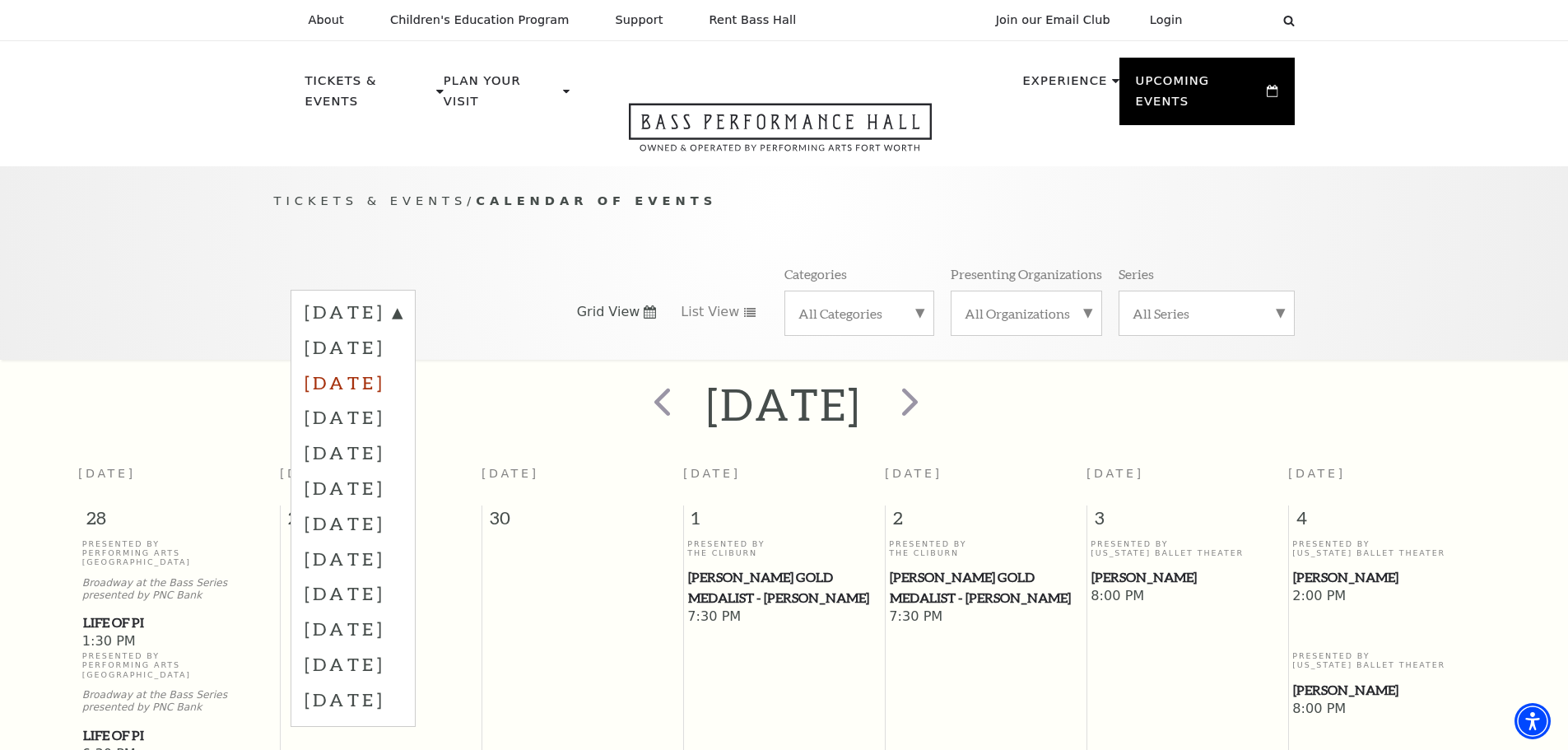
click at [401, 365] on label "[DATE]" at bounding box center [353, 382] width 97 height 36
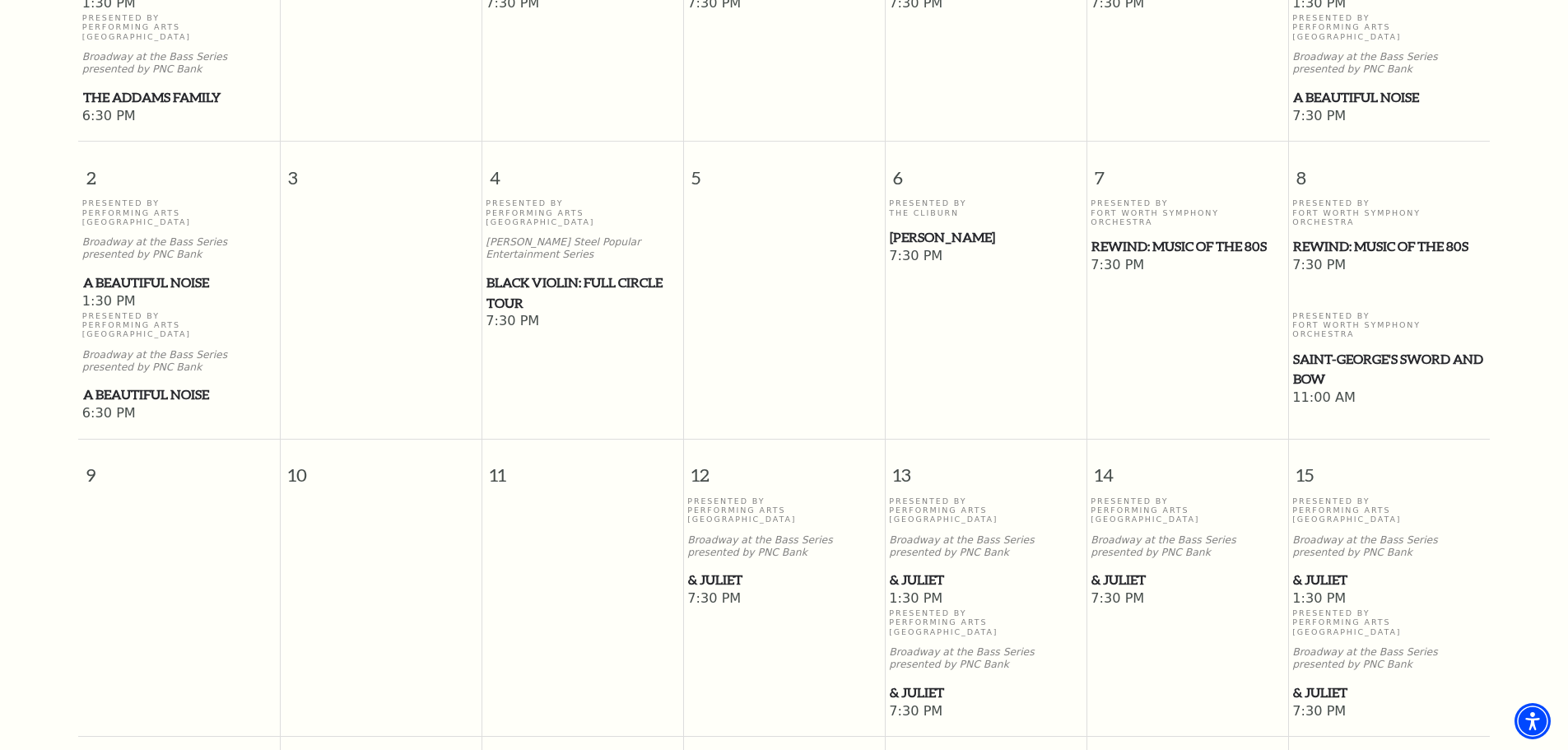
scroll to position [640, 0]
click at [1158, 202] on td "Presented By Fort Worth Symphony Orchestra REWIND: Music of the 80s 7:30 PM" at bounding box center [1187, 309] width 202 height 225
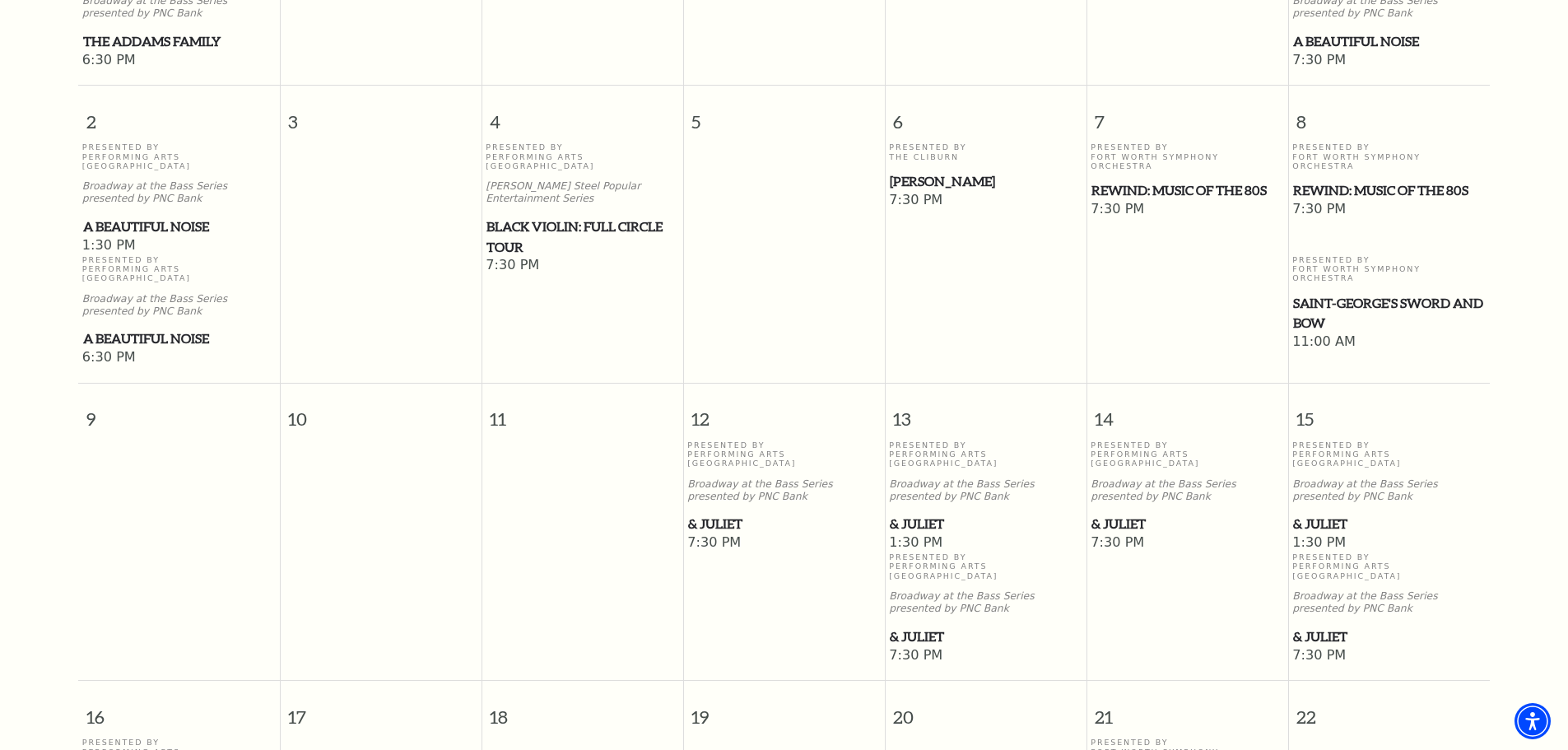
scroll to position [722, 0]
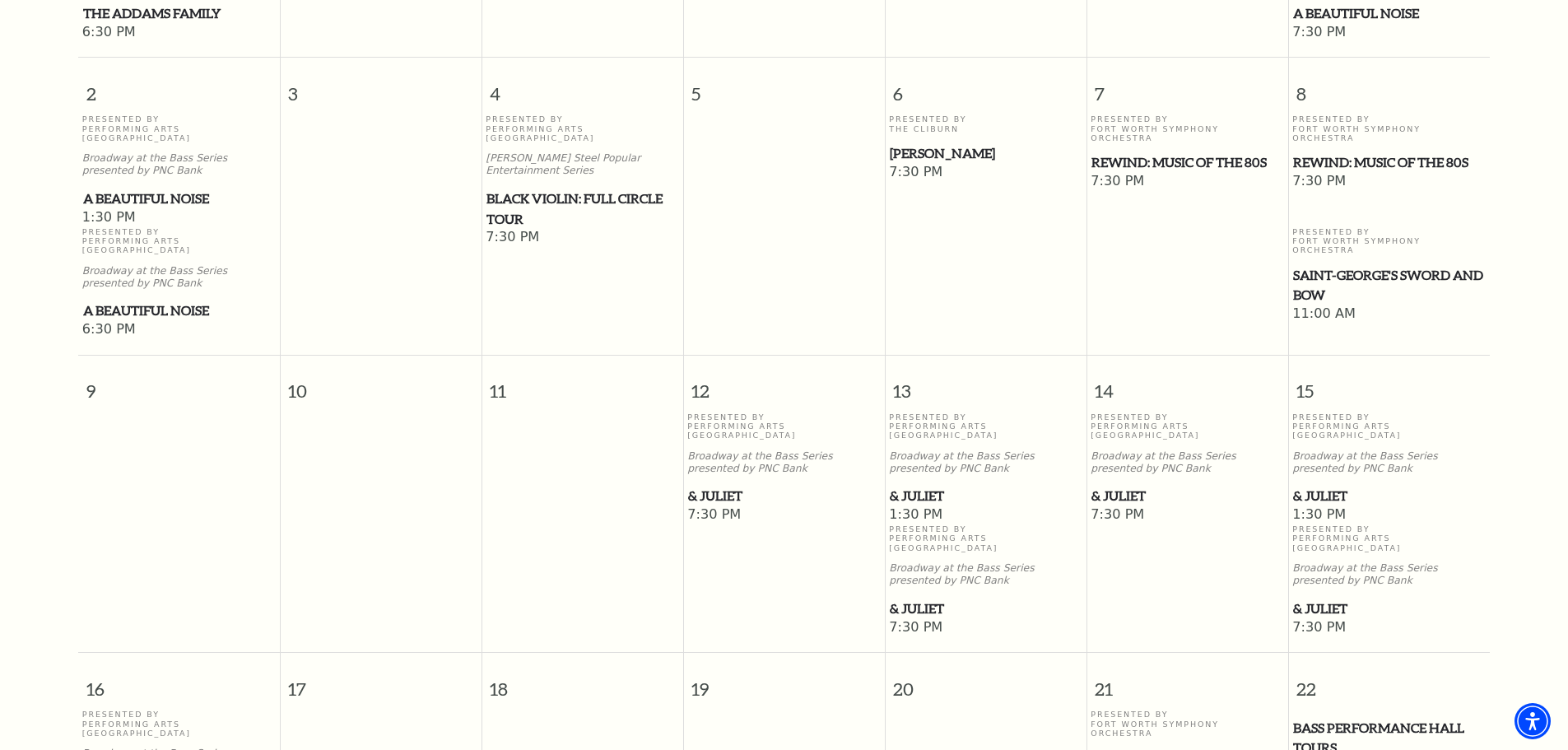
click at [1196, 152] on span "REWIND: Music of the 80s" at bounding box center [1187, 162] width 192 height 20
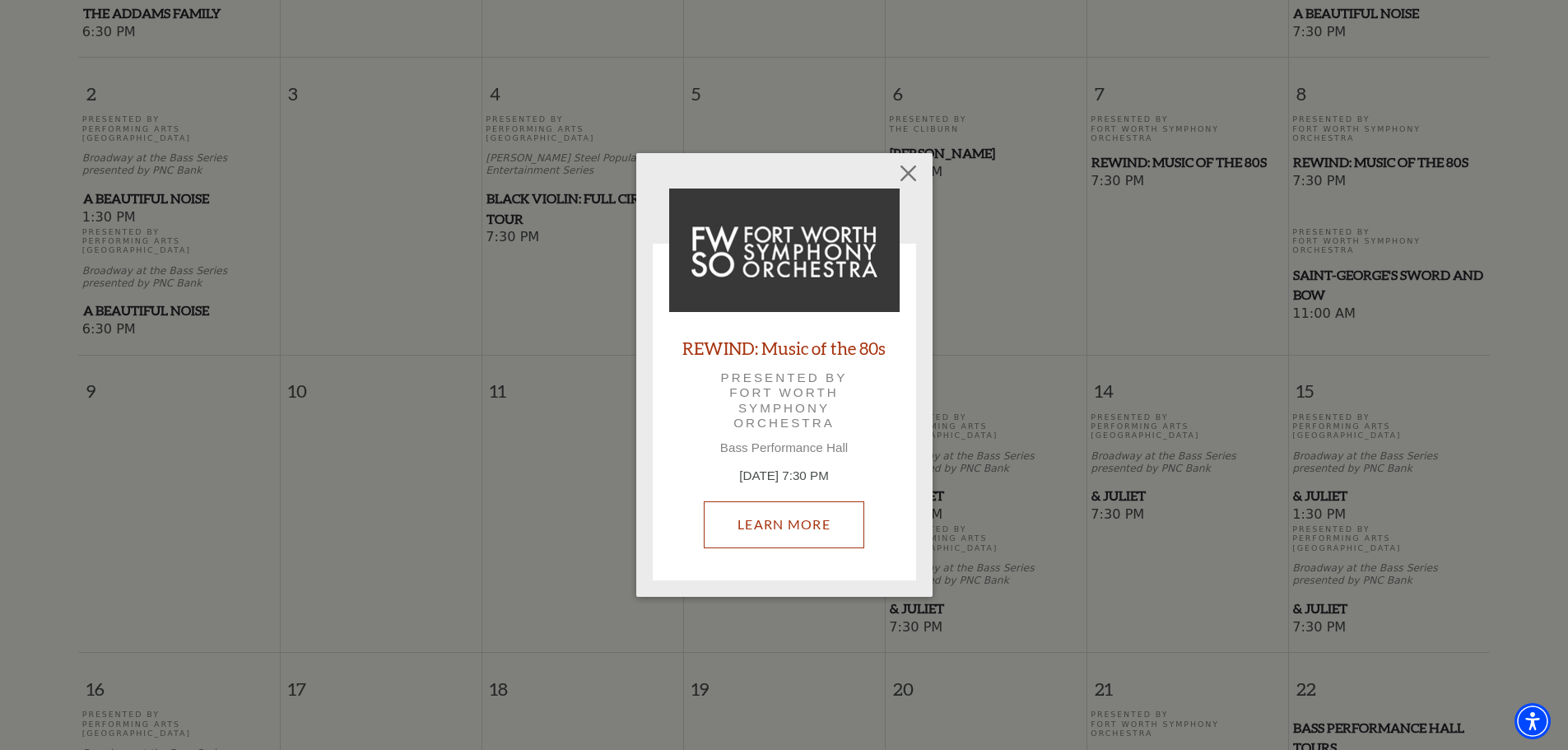
click at [787, 537] on link "Learn More" at bounding box center [784, 524] width 160 height 46
